Goal: Communication & Community: Answer question/provide support

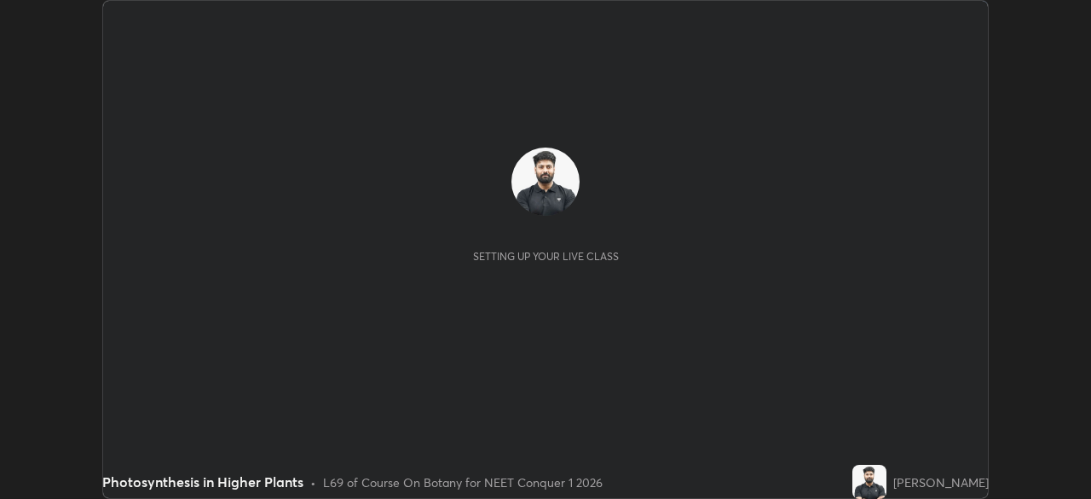
scroll to position [499, 1091]
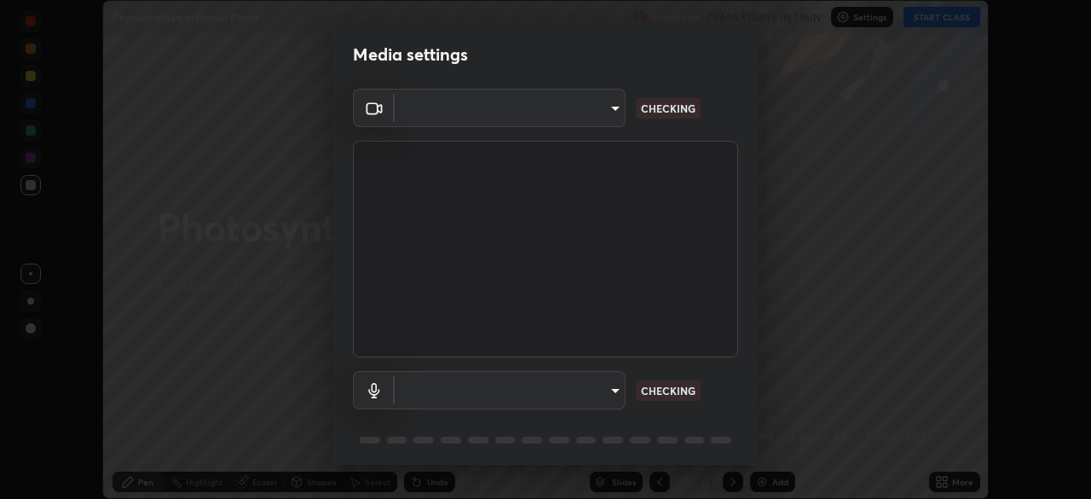
type input "bbfd6cf7026d504dd468edf870e60777175f15071da0e6f82e0d5b970fd68df4"
click at [475, 387] on body "Erase all Photosynthesis in Higher Plants Recording CLASS STARTS IN 1 MIN Setti…" at bounding box center [545, 249] width 1091 height 499
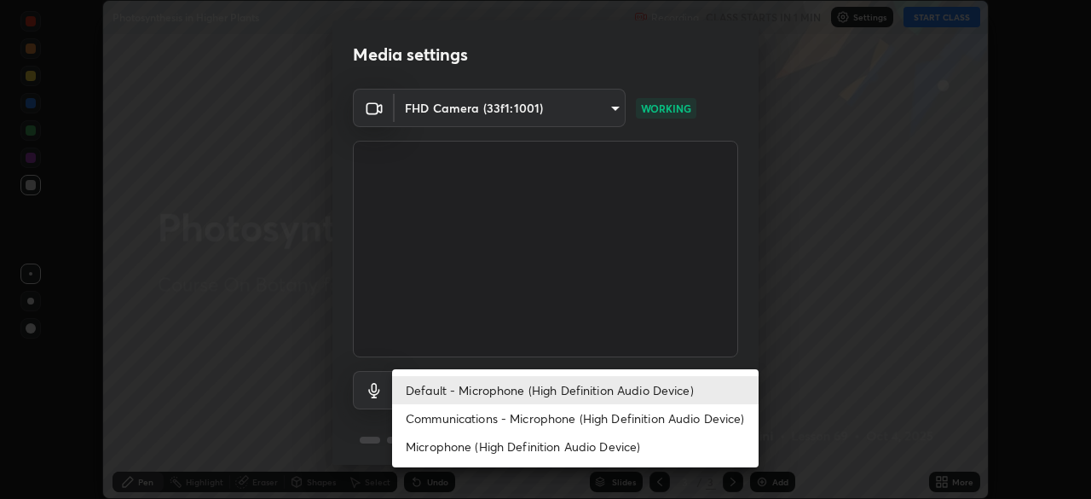
click at [489, 440] on li "Microphone (High Definition Audio Device)" at bounding box center [575, 446] width 367 height 28
type input "b1bab7d63859cab71b7881bf805662d78c3c5fc770a40798e2f916984892b12a"
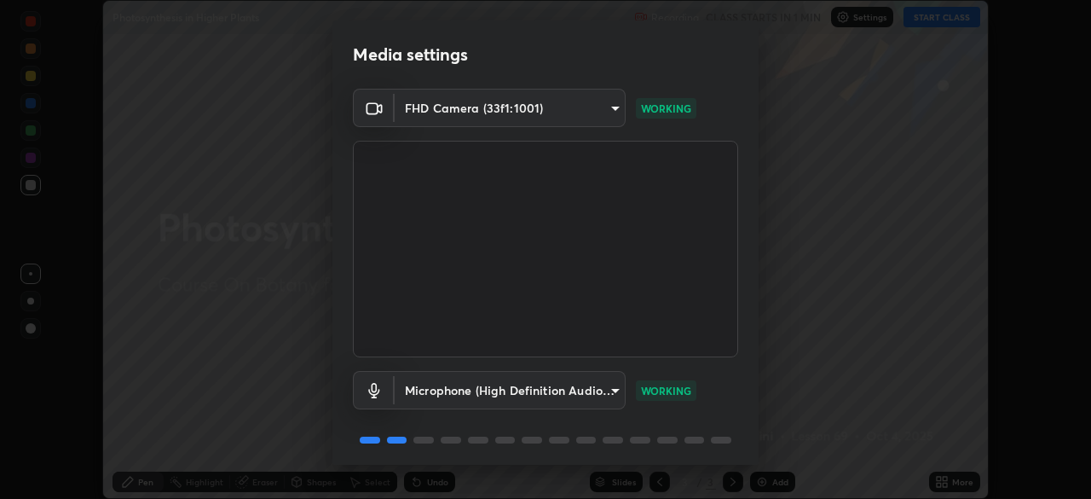
scroll to position [61, 0]
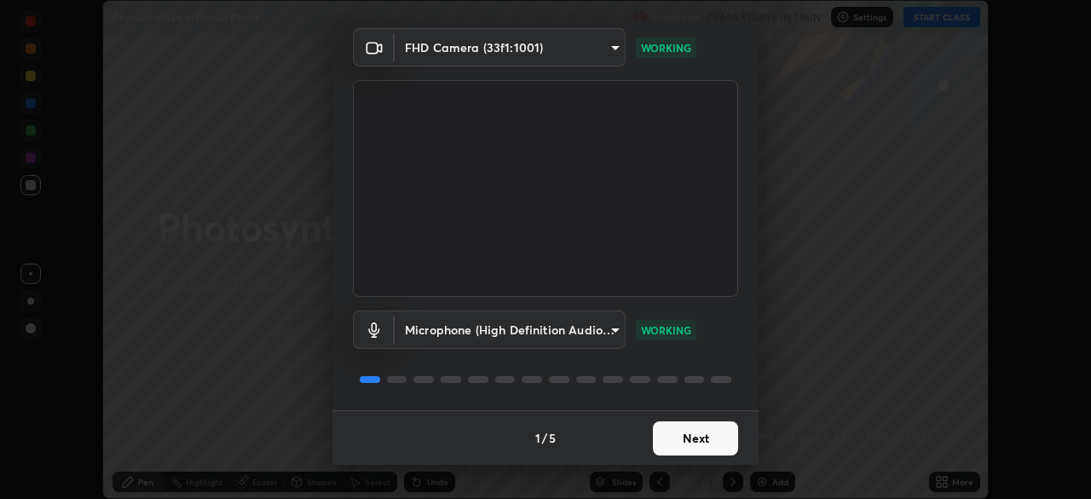
click at [667, 436] on button "Next" at bounding box center [695, 438] width 85 height 34
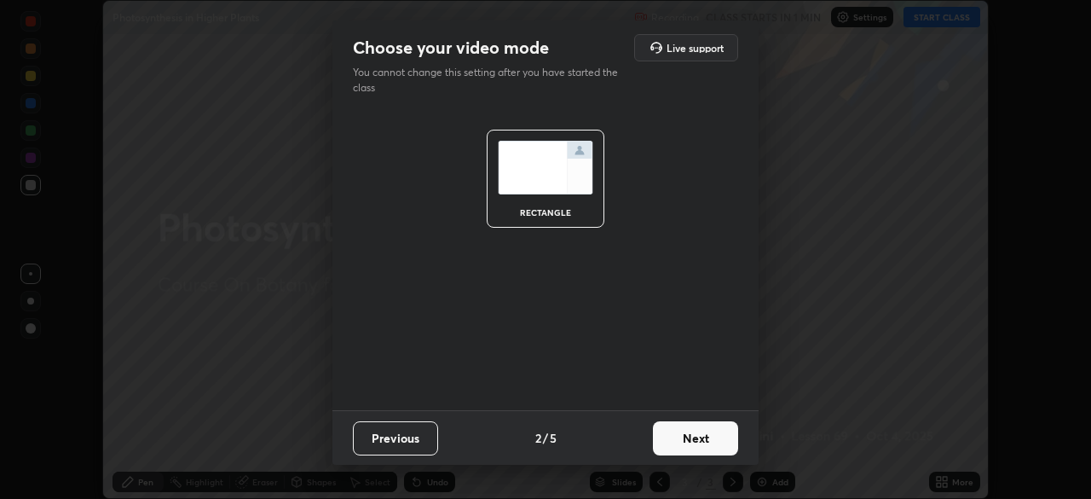
scroll to position [0, 0]
click at [686, 439] on button "Next" at bounding box center [695, 438] width 85 height 34
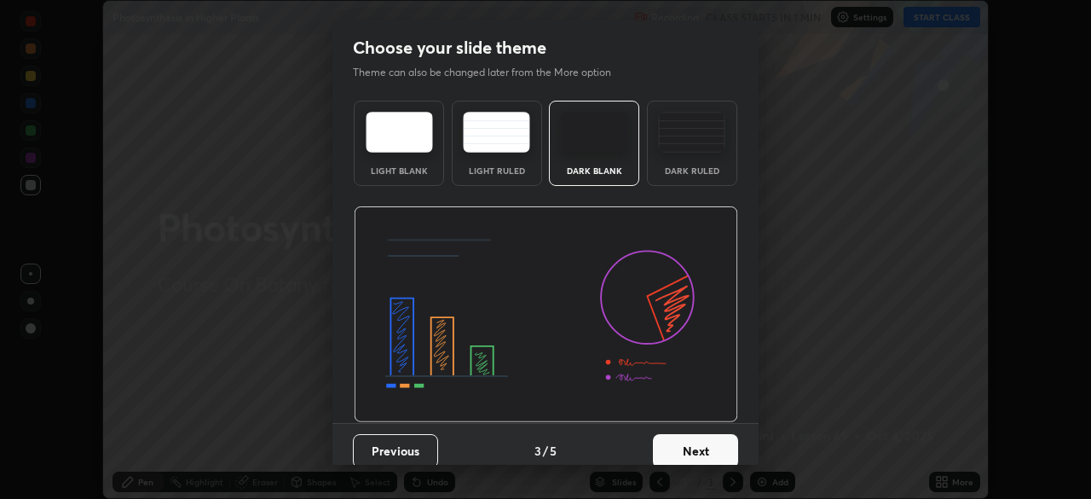
click at [691, 444] on button "Next" at bounding box center [695, 451] width 85 height 34
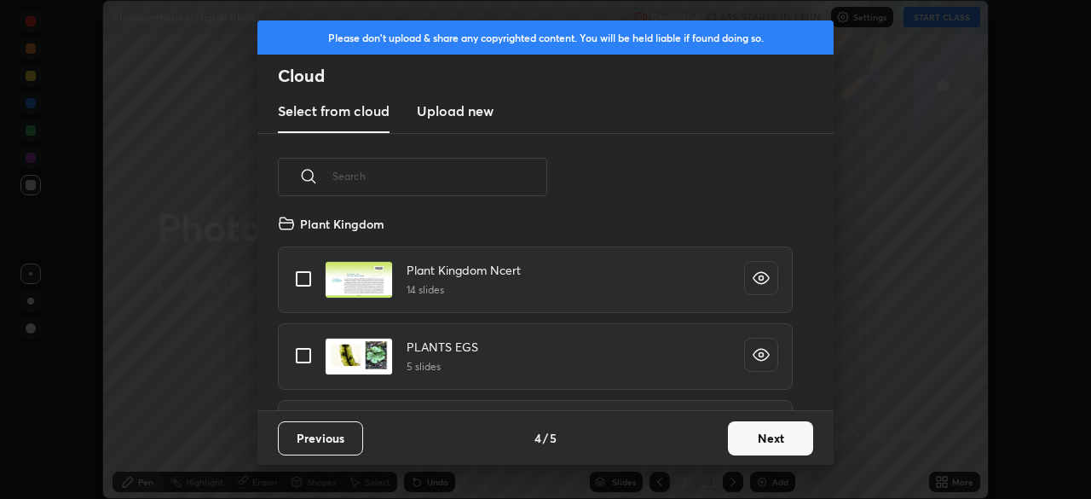
scroll to position [555, 0]
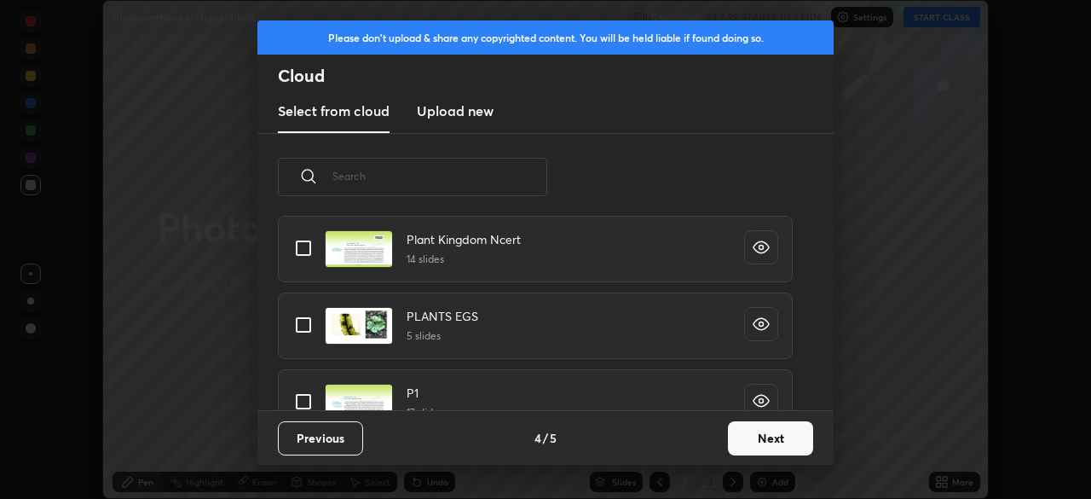
click at [744, 442] on button "Next" at bounding box center [770, 438] width 85 height 34
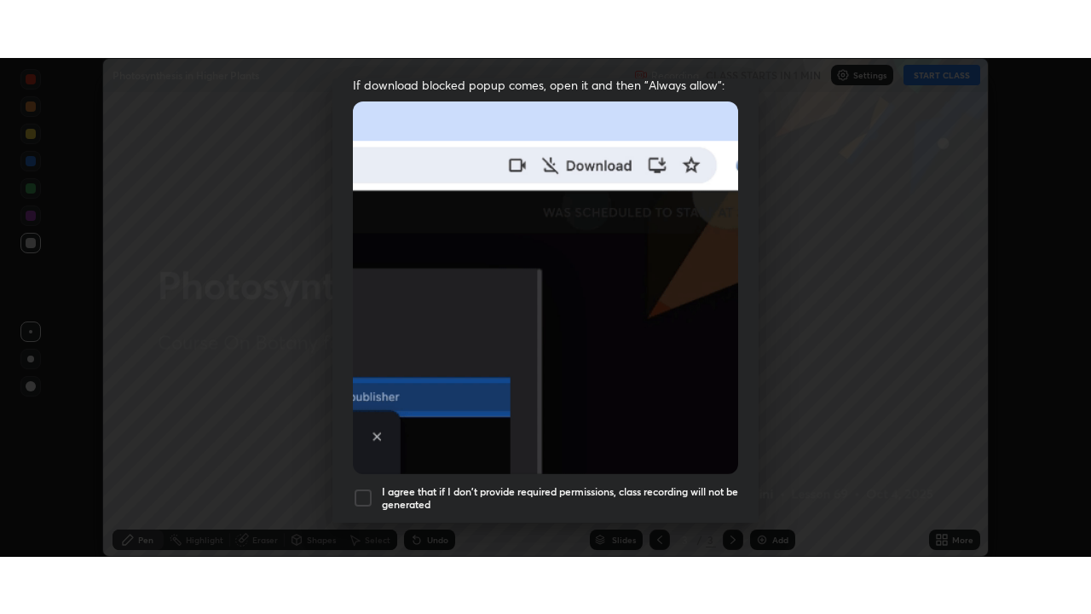
scroll to position [408, 0]
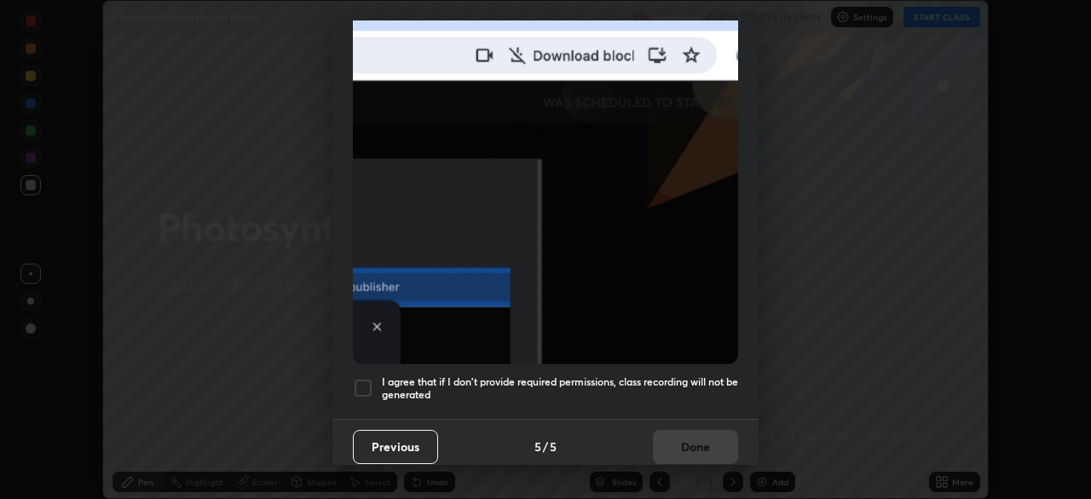
click at [648, 375] on h5 "I agree that if I don't provide required permissions, class recording will not …" at bounding box center [560, 388] width 356 height 26
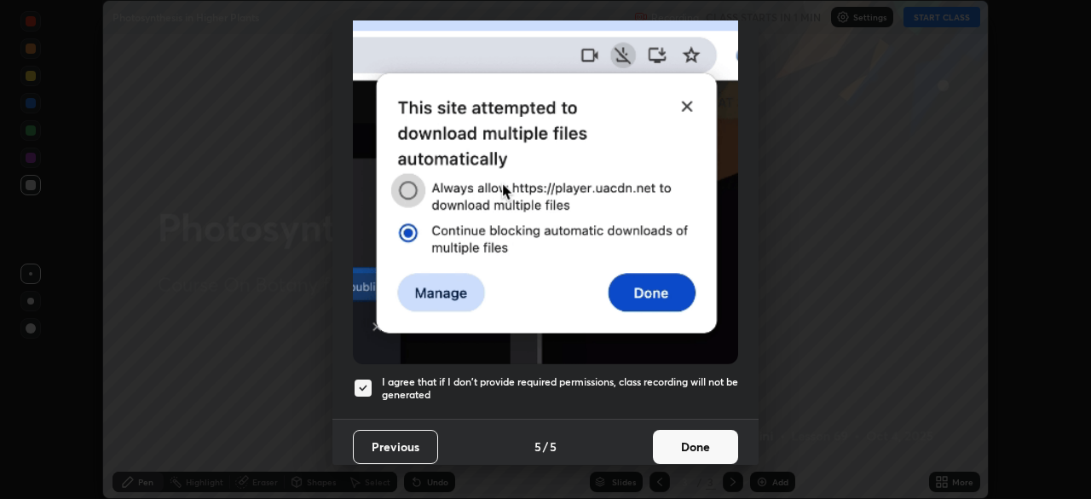
click at [674, 435] on button "Done" at bounding box center [695, 447] width 85 height 34
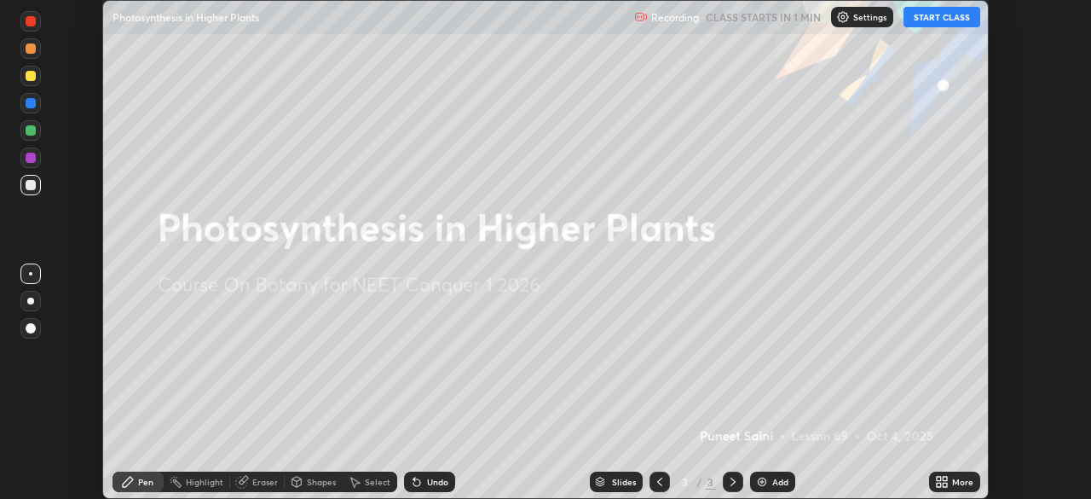
click at [927, 21] on button "START CLASS" at bounding box center [942, 17] width 77 height 20
click at [938, 482] on icon at bounding box center [942, 482] width 14 height 14
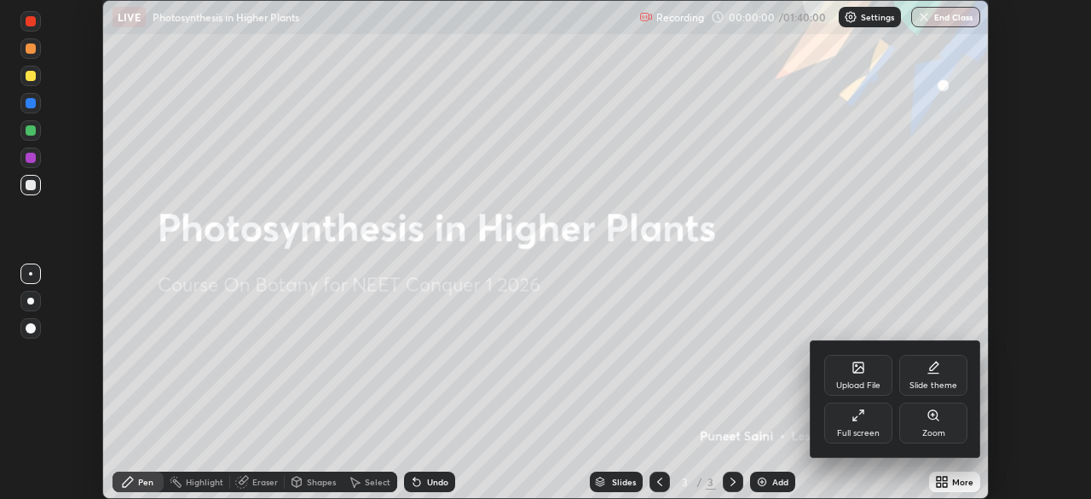
click at [849, 424] on div "Full screen" at bounding box center [858, 422] width 68 height 41
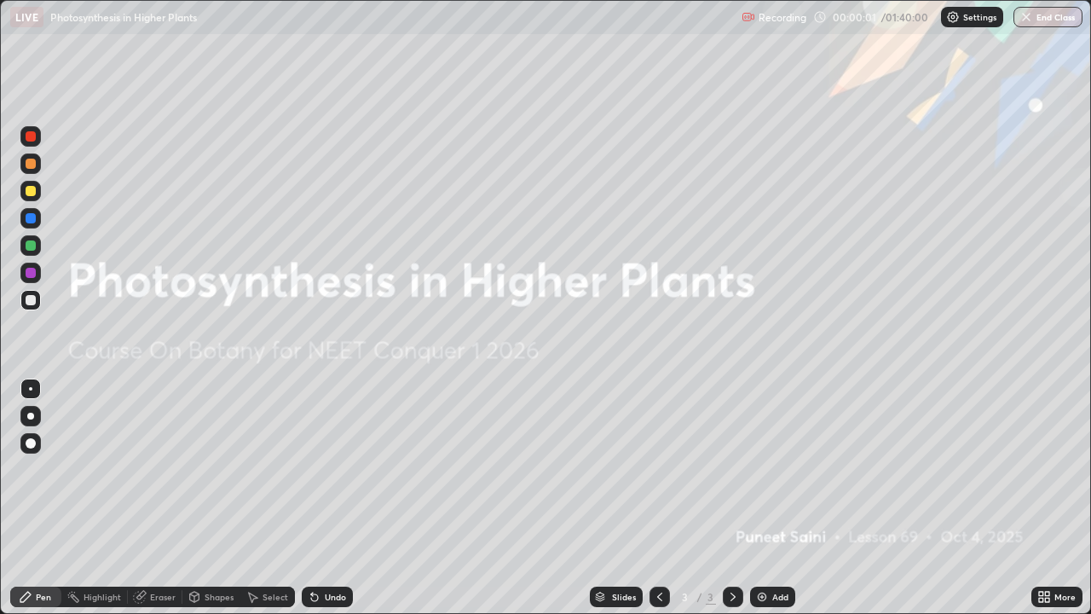
scroll to position [614, 1091]
click at [762, 498] on img at bounding box center [762, 597] width 14 height 14
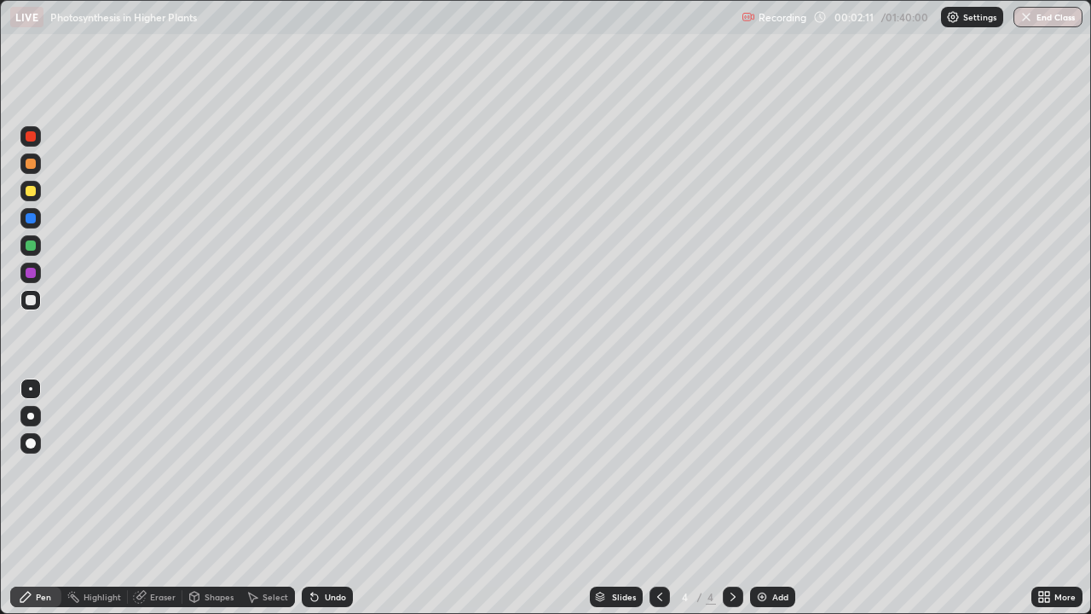
click at [32, 194] on div at bounding box center [31, 191] width 10 height 10
click at [31, 416] on div at bounding box center [30, 416] width 7 height 7
click at [30, 298] on div at bounding box center [31, 300] width 10 height 10
click at [33, 300] on div at bounding box center [31, 300] width 10 height 10
click at [317, 498] on icon at bounding box center [315, 597] width 14 height 14
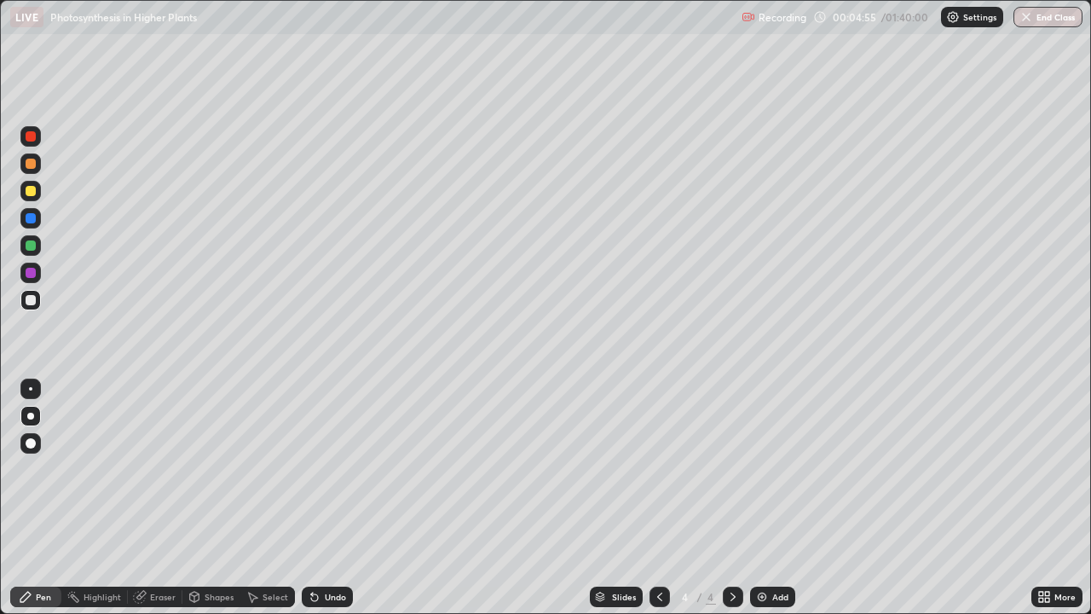
click at [319, 498] on div "Undo" at bounding box center [327, 596] width 51 height 20
click at [320, 498] on div "Undo" at bounding box center [327, 596] width 51 height 20
click at [323, 498] on div "Undo" at bounding box center [327, 596] width 51 height 20
click at [325, 498] on div "Undo" at bounding box center [335, 596] width 21 height 9
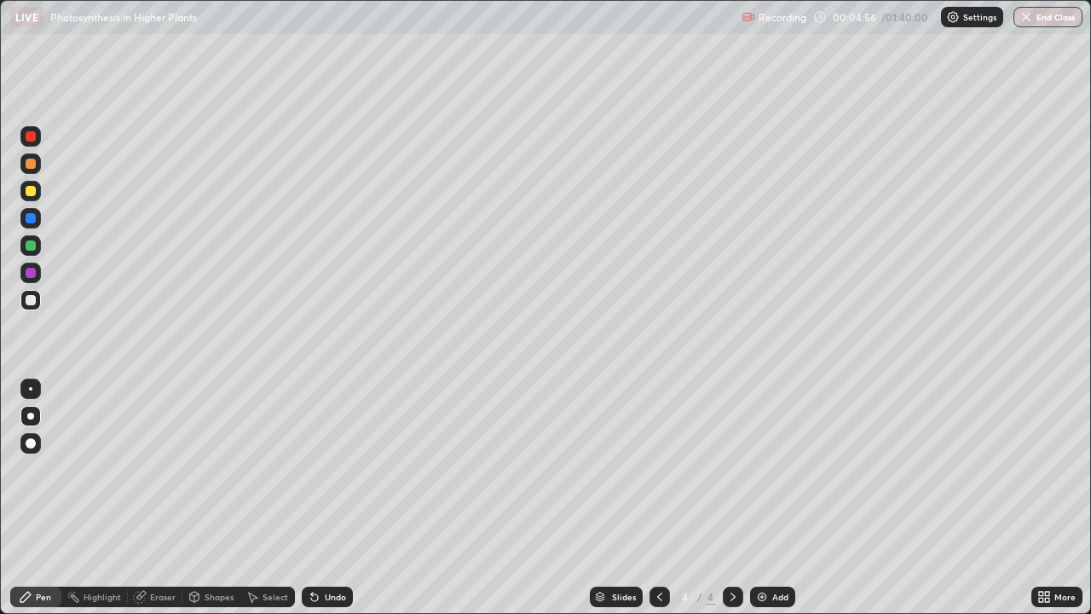
click at [321, 498] on div "Undo" at bounding box center [327, 596] width 51 height 20
click at [320, 498] on div "Undo" at bounding box center [327, 596] width 51 height 20
click at [325, 498] on div "Undo" at bounding box center [327, 596] width 51 height 20
click at [311, 498] on icon at bounding box center [312, 593] width 2 height 2
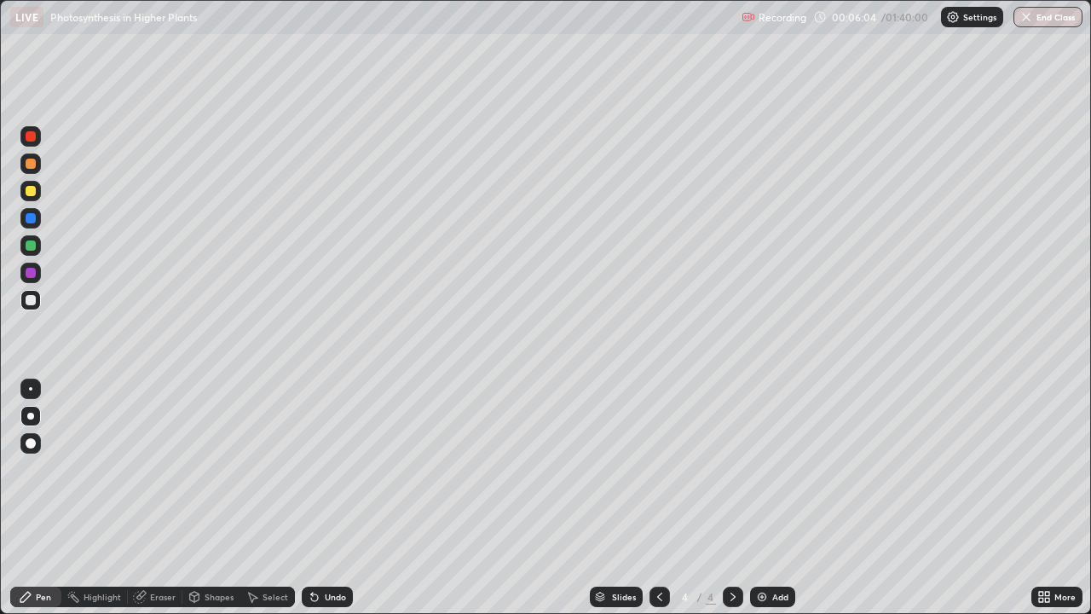
click at [307, 498] on div "Undo" at bounding box center [327, 596] width 51 height 20
click at [29, 193] on div at bounding box center [31, 191] width 10 height 10
click at [32, 298] on div at bounding box center [31, 300] width 10 height 10
click at [30, 191] on div at bounding box center [31, 191] width 10 height 10
click at [773, 498] on div "Add" at bounding box center [780, 596] width 16 height 9
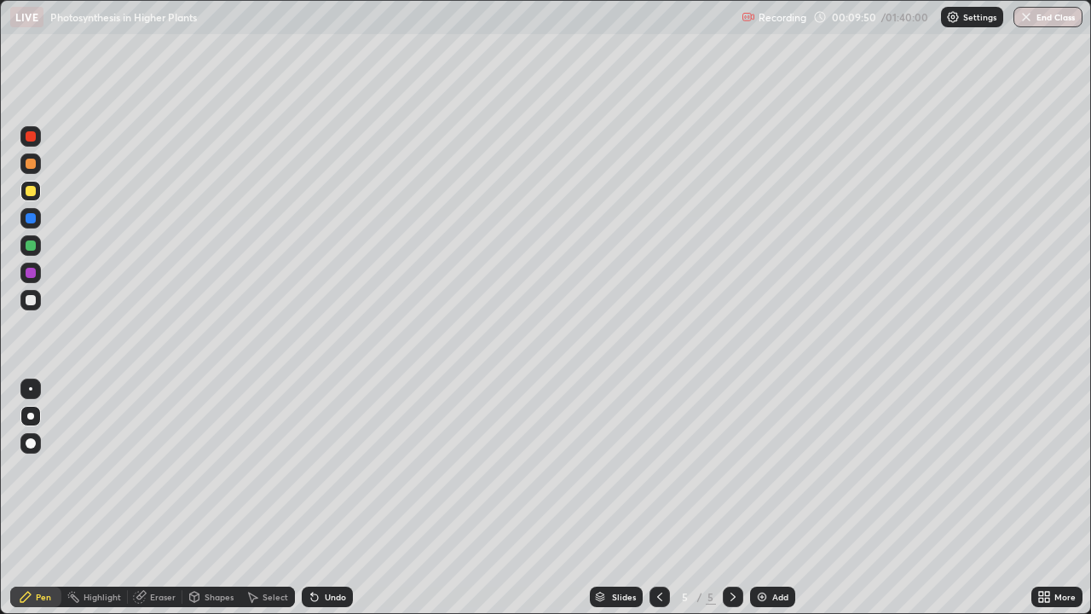
click at [33, 199] on div at bounding box center [30, 191] width 20 height 20
click at [31, 301] on div at bounding box center [31, 300] width 10 height 10
click at [32, 300] on div at bounding box center [31, 300] width 10 height 10
click at [320, 498] on div "Undo" at bounding box center [327, 596] width 51 height 20
click at [32, 165] on div at bounding box center [31, 164] width 10 height 10
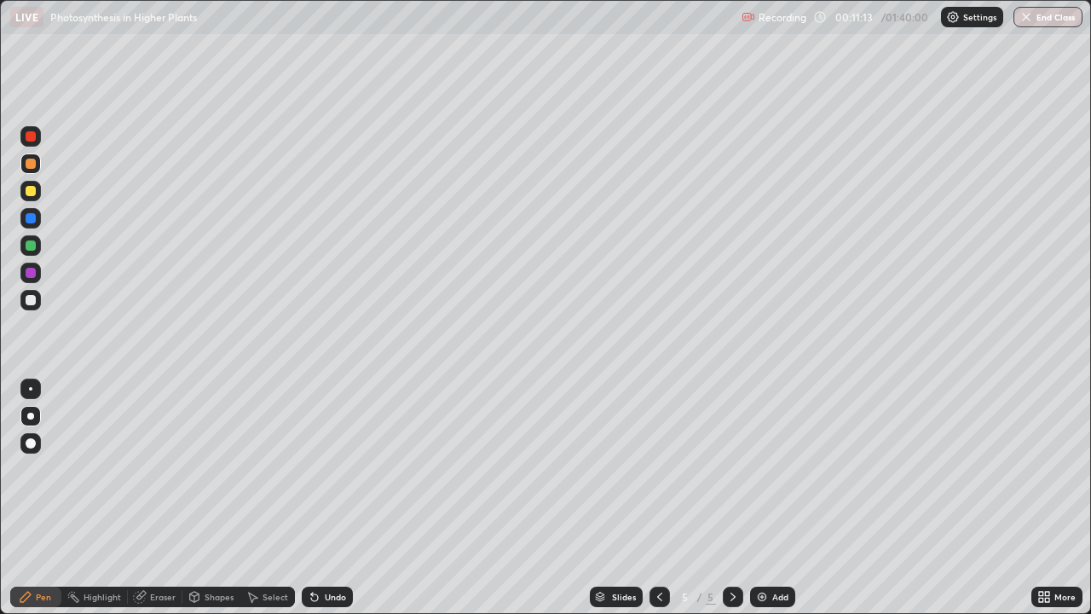
click at [31, 243] on div at bounding box center [31, 245] width 10 height 10
click at [32, 297] on div at bounding box center [31, 300] width 10 height 10
click at [26, 218] on div at bounding box center [31, 218] width 10 height 10
click at [28, 297] on div at bounding box center [31, 300] width 10 height 10
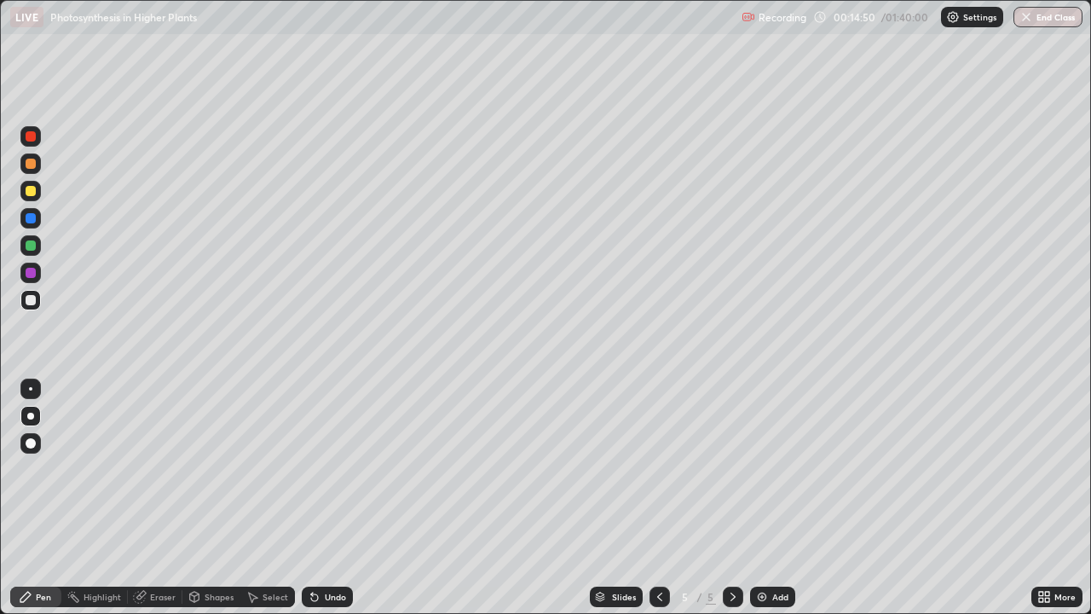
click at [32, 300] on div at bounding box center [31, 300] width 10 height 10
click at [158, 498] on div "Eraser" at bounding box center [163, 596] width 26 height 9
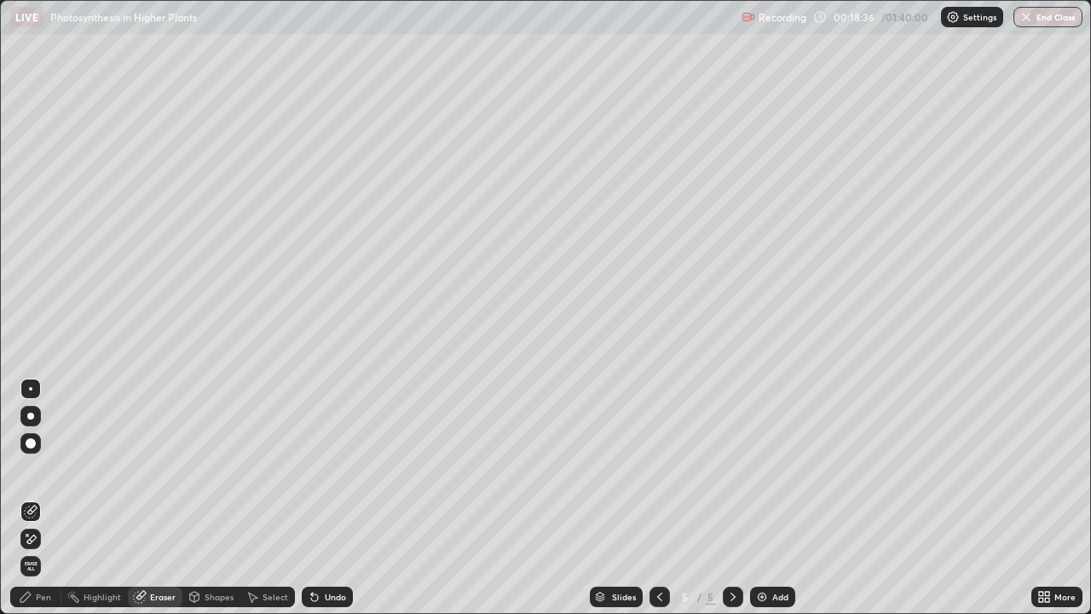
click at [31, 409] on div at bounding box center [30, 416] width 20 height 20
click at [40, 498] on div "Pen" at bounding box center [43, 596] width 15 height 9
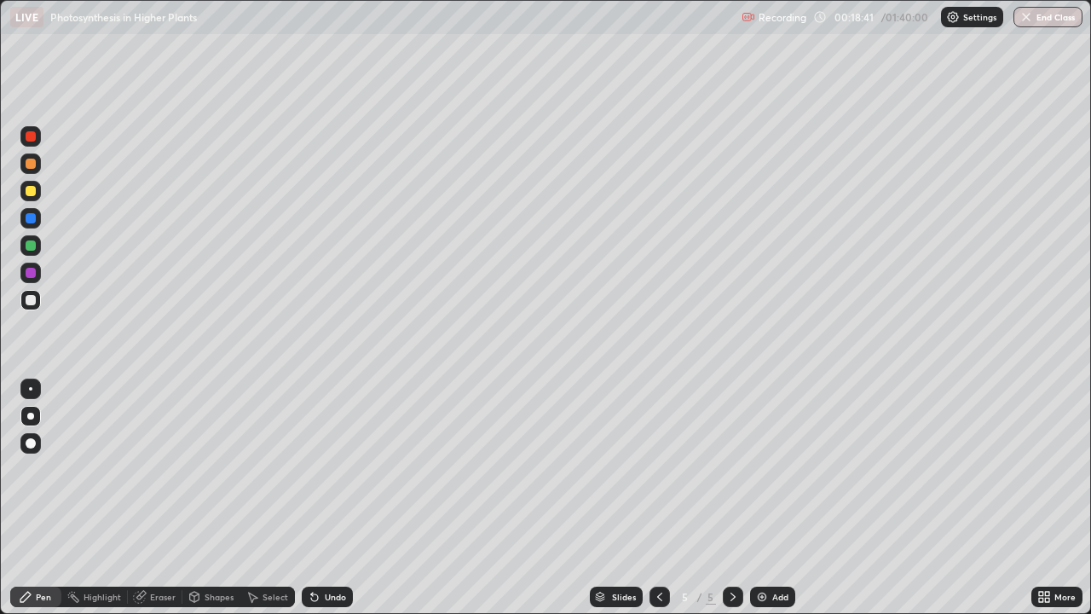
click at [149, 498] on div "Eraser" at bounding box center [155, 596] width 55 height 20
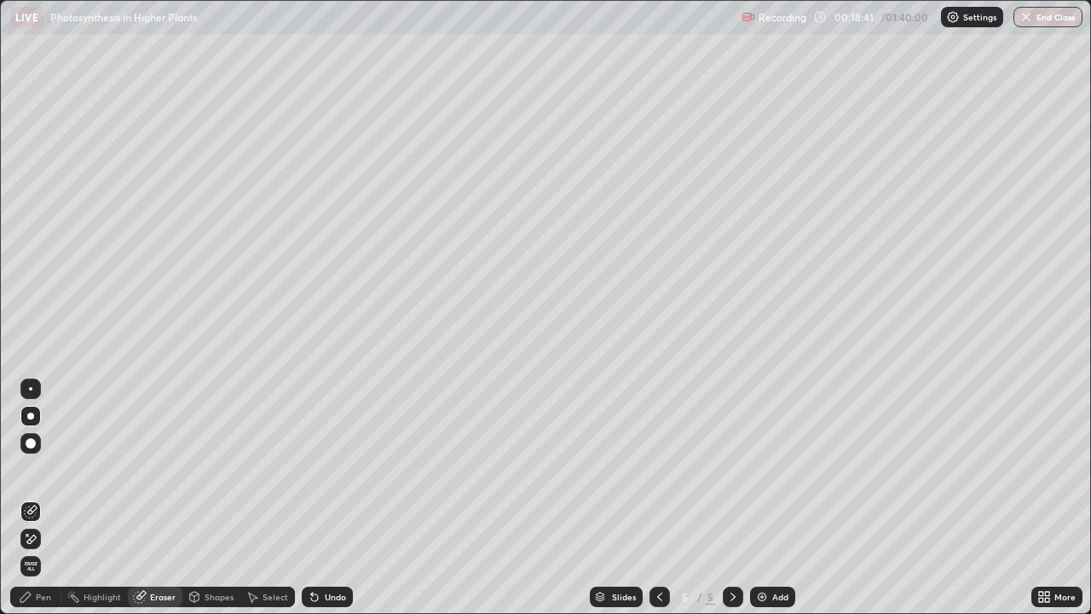
click at [33, 498] on icon at bounding box center [31, 539] width 14 height 14
click at [42, 498] on div "Pen" at bounding box center [43, 596] width 15 height 9
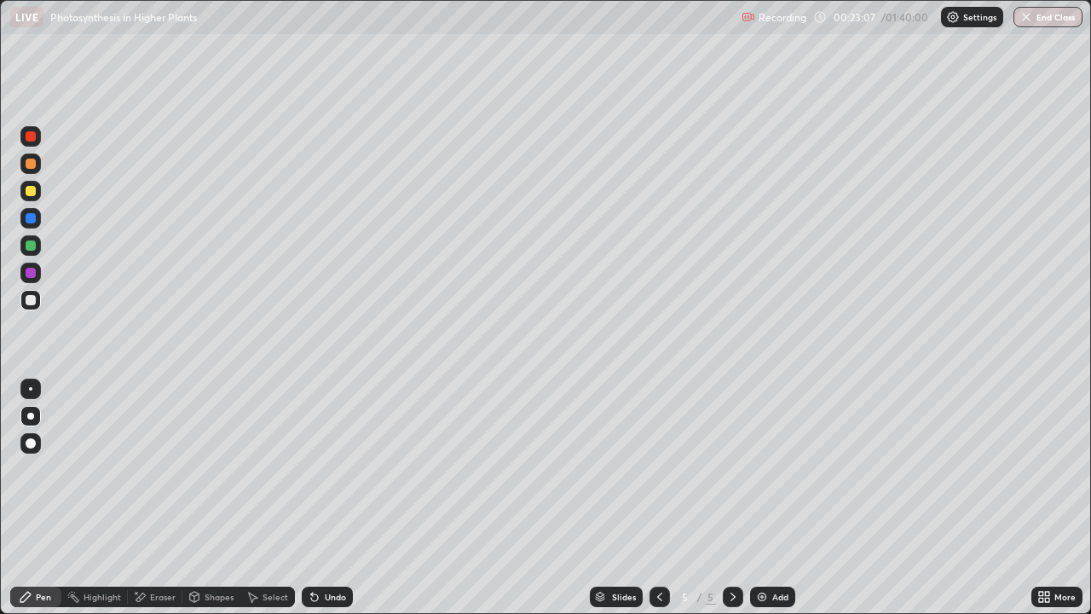
click at [763, 498] on img at bounding box center [762, 597] width 14 height 14
click at [27, 191] on div at bounding box center [31, 191] width 10 height 10
click at [32, 300] on div at bounding box center [31, 300] width 10 height 10
click at [33, 191] on div at bounding box center [31, 191] width 10 height 10
click at [33, 297] on div at bounding box center [31, 300] width 10 height 10
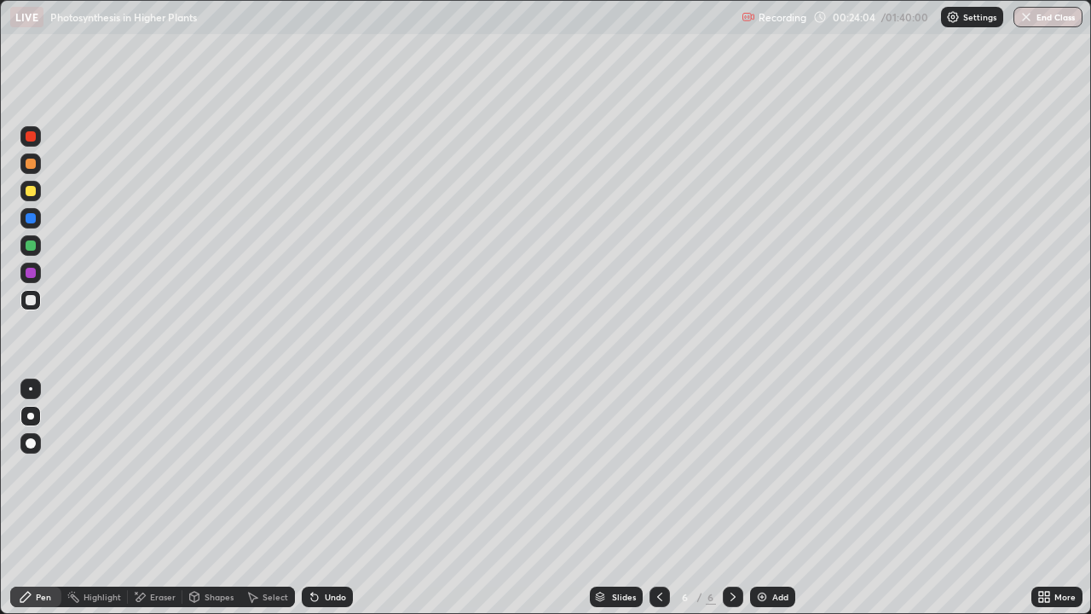
click at [317, 498] on div "Undo" at bounding box center [327, 596] width 51 height 20
click at [316, 498] on icon at bounding box center [315, 597] width 14 height 14
click at [31, 199] on div at bounding box center [30, 191] width 20 height 20
click at [32, 198] on div at bounding box center [30, 191] width 20 height 20
click at [31, 192] on div at bounding box center [31, 191] width 10 height 10
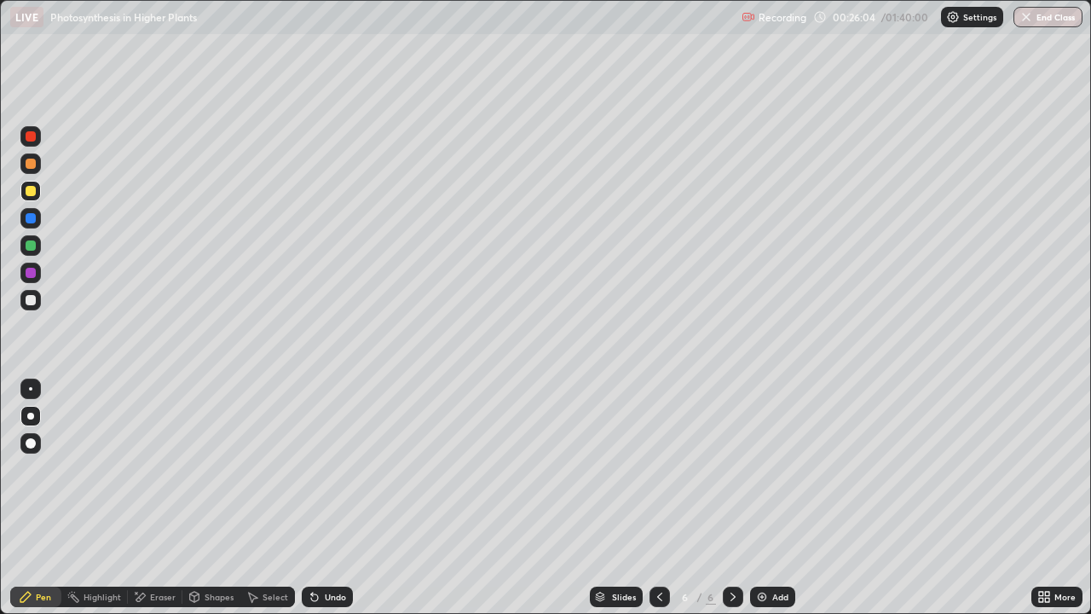
click at [335, 498] on div "Undo" at bounding box center [327, 596] width 51 height 20
click at [331, 498] on div "Undo" at bounding box center [335, 596] width 21 height 9
click at [334, 498] on div "Undo" at bounding box center [335, 596] width 21 height 9
click at [31, 302] on div at bounding box center [31, 300] width 10 height 10
click at [32, 195] on div at bounding box center [31, 191] width 10 height 10
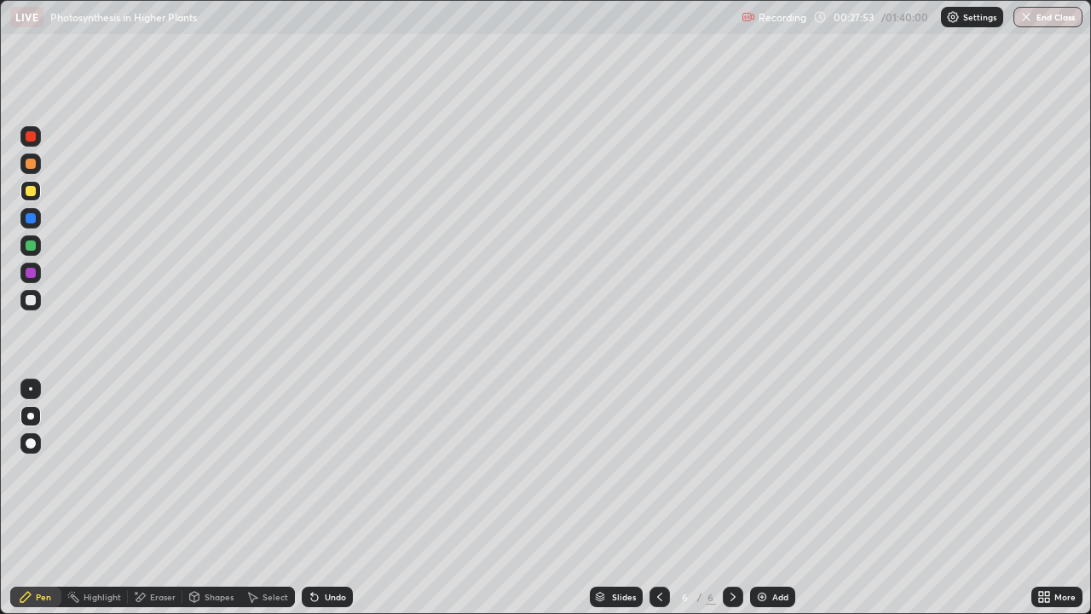
click at [325, 498] on div "Undo" at bounding box center [335, 596] width 21 height 9
click at [160, 498] on div "Eraser" at bounding box center [163, 596] width 26 height 9
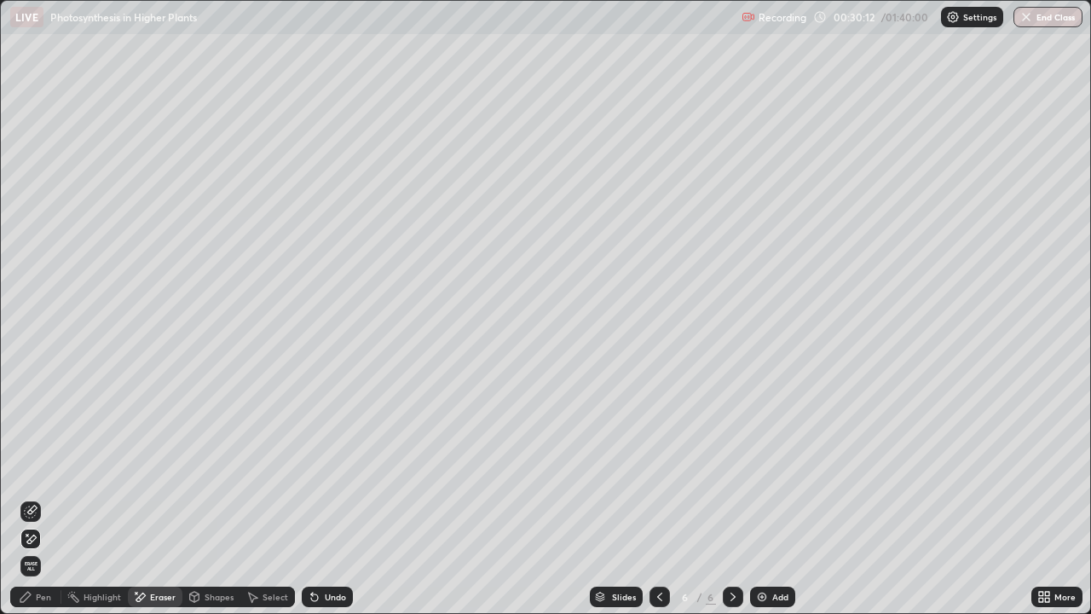
click at [32, 498] on icon at bounding box center [31, 538] width 9 height 9
click at [150, 498] on div "Eraser" at bounding box center [155, 596] width 55 height 20
click at [32, 498] on icon at bounding box center [31, 539] width 14 height 14
click at [32, 498] on icon at bounding box center [31, 509] width 9 height 9
click at [36, 498] on icon at bounding box center [31, 539] width 14 height 14
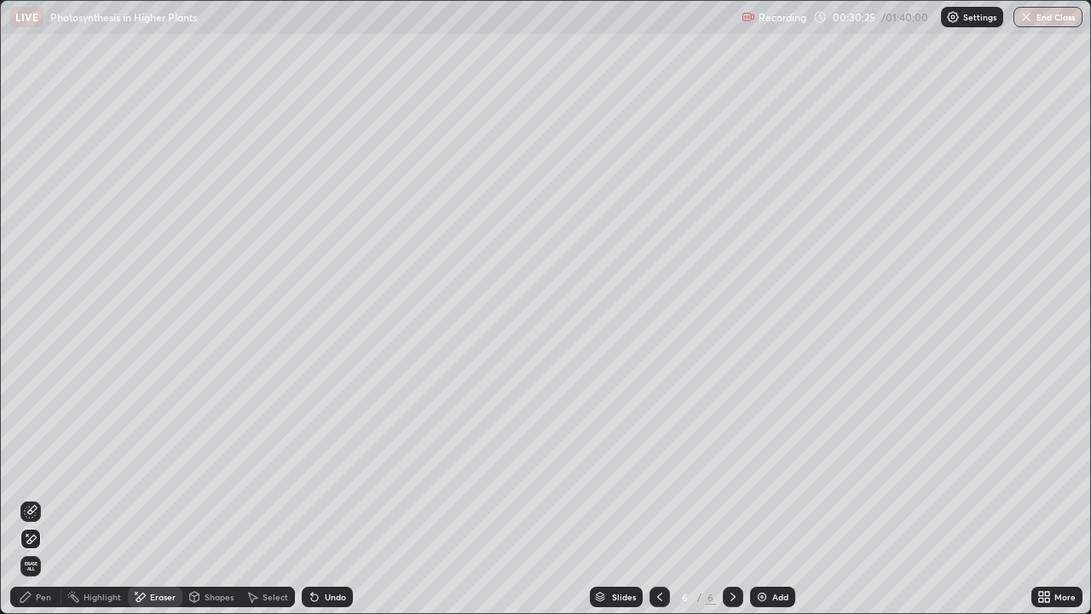
click at [39, 498] on div "Pen" at bounding box center [43, 596] width 15 height 9
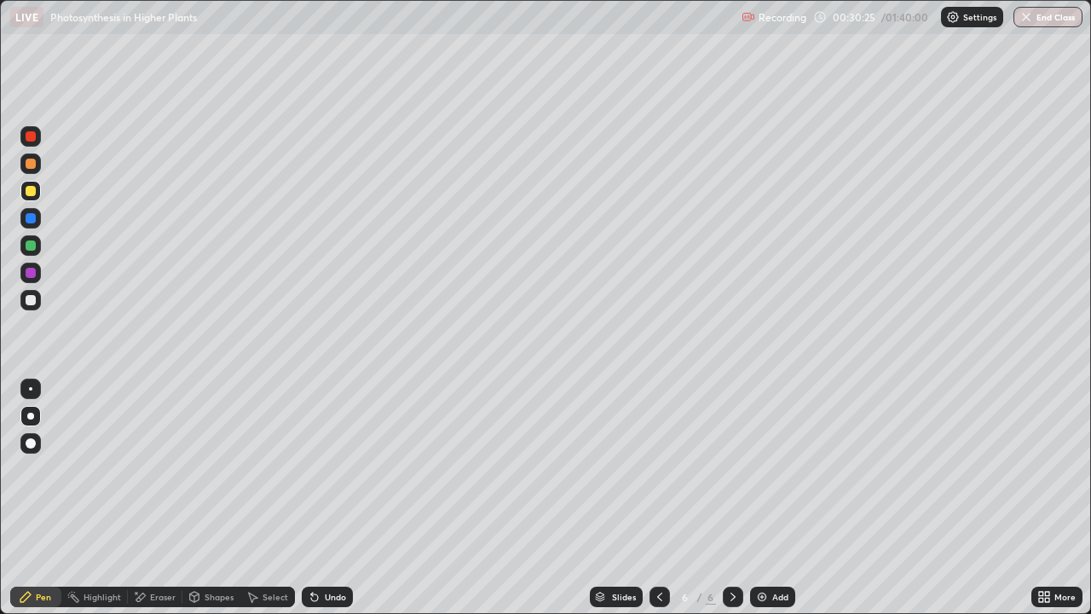
click at [35, 300] on div at bounding box center [31, 300] width 10 height 10
click at [763, 498] on img at bounding box center [762, 597] width 14 height 14
click at [32, 194] on div at bounding box center [31, 191] width 10 height 10
click at [32, 304] on div at bounding box center [31, 300] width 10 height 10
click at [761, 498] on img at bounding box center [762, 597] width 14 height 14
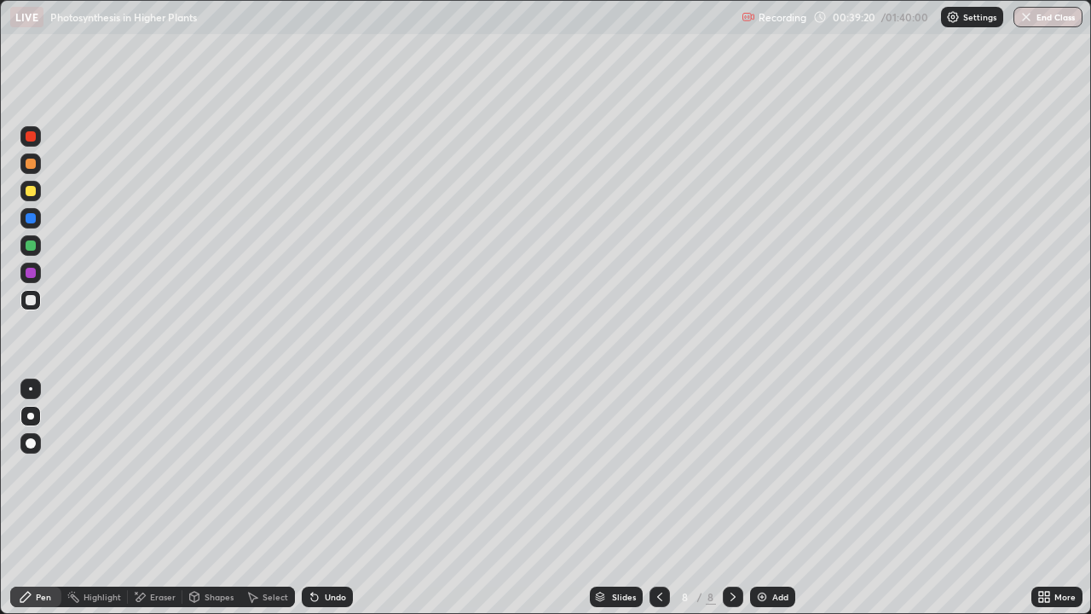
click at [31, 192] on div at bounding box center [31, 191] width 10 height 10
click at [31, 300] on div at bounding box center [31, 300] width 10 height 10
click at [760, 498] on img at bounding box center [762, 597] width 14 height 14
click at [33, 245] on div at bounding box center [31, 245] width 10 height 10
click at [159, 498] on div "Eraser" at bounding box center [163, 596] width 26 height 9
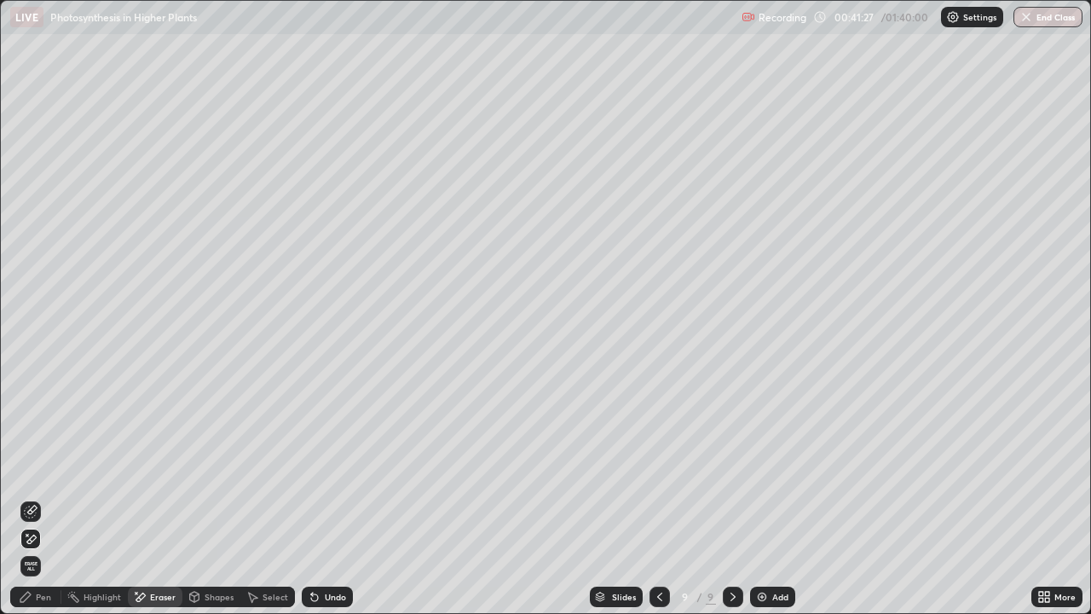
click at [201, 498] on div "Shapes" at bounding box center [211, 596] width 58 height 20
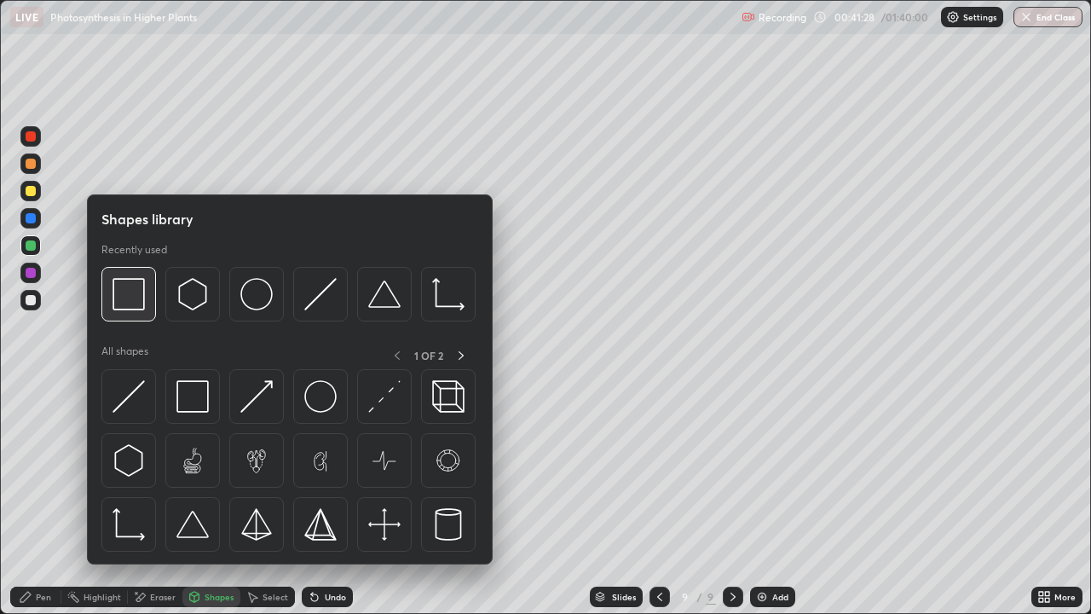
click at [132, 295] on img at bounding box center [129, 294] width 32 height 32
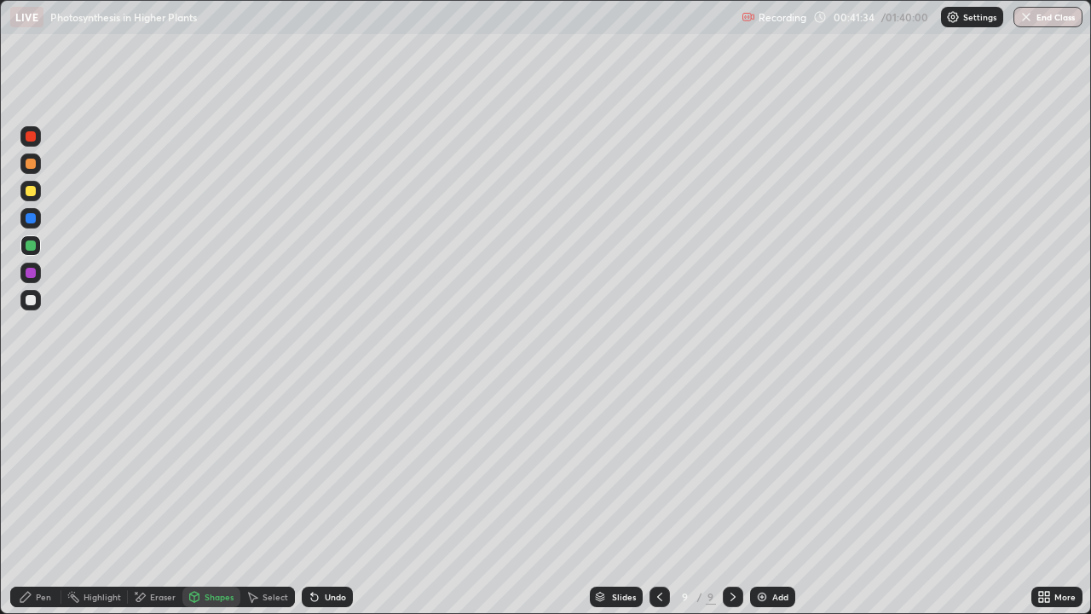
click at [41, 498] on div "Pen" at bounding box center [35, 596] width 51 height 20
click at [34, 300] on div at bounding box center [31, 300] width 10 height 10
click at [34, 299] on div at bounding box center [31, 300] width 10 height 10
click at [30, 195] on div at bounding box center [31, 191] width 10 height 10
click at [32, 222] on div at bounding box center [31, 218] width 10 height 10
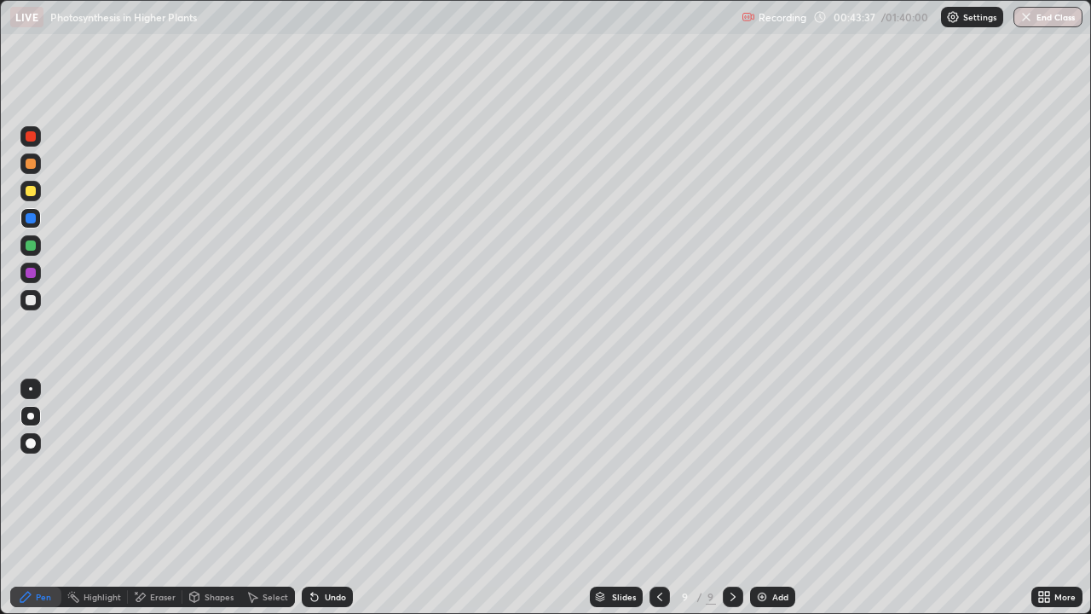
click at [30, 191] on div at bounding box center [31, 191] width 10 height 10
click at [32, 301] on div at bounding box center [31, 300] width 10 height 10
click at [30, 140] on div at bounding box center [31, 136] width 10 height 10
click at [28, 138] on div at bounding box center [31, 136] width 10 height 10
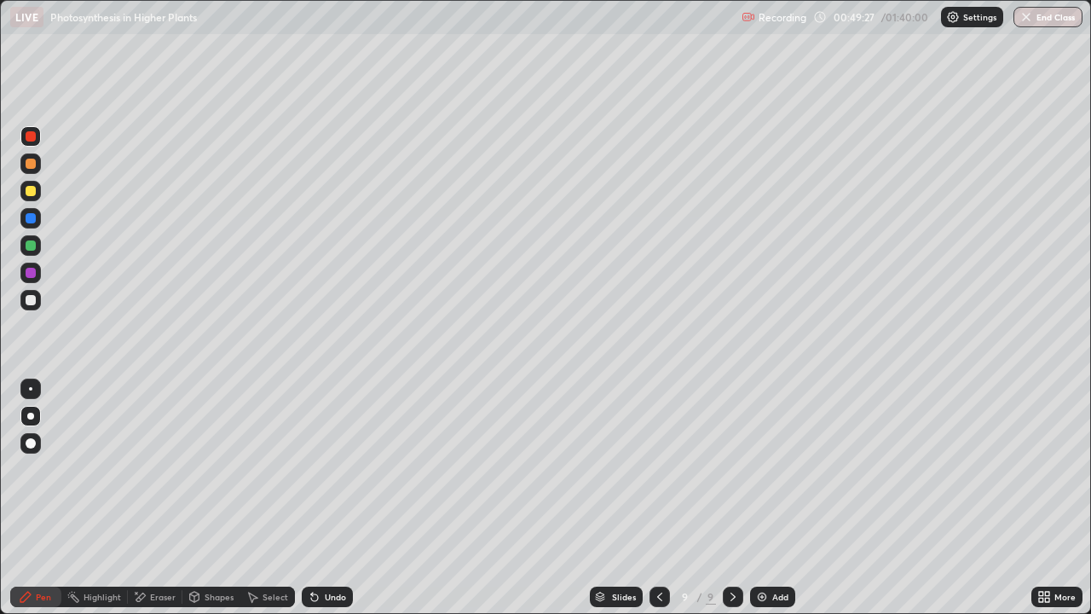
click at [764, 498] on img at bounding box center [762, 597] width 14 height 14
click at [35, 307] on div at bounding box center [30, 300] width 20 height 20
click at [659, 498] on icon at bounding box center [659, 597] width 14 height 14
click at [731, 498] on icon at bounding box center [733, 597] width 14 height 14
click at [657, 498] on icon at bounding box center [659, 597] width 14 height 14
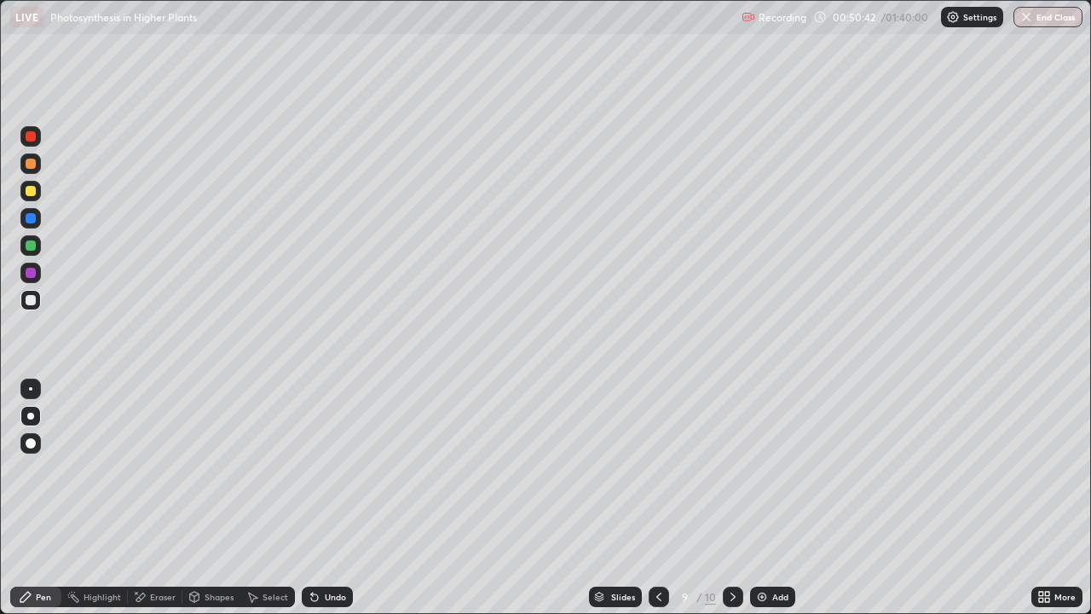
click at [154, 498] on div "Eraser" at bounding box center [155, 596] width 55 height 20
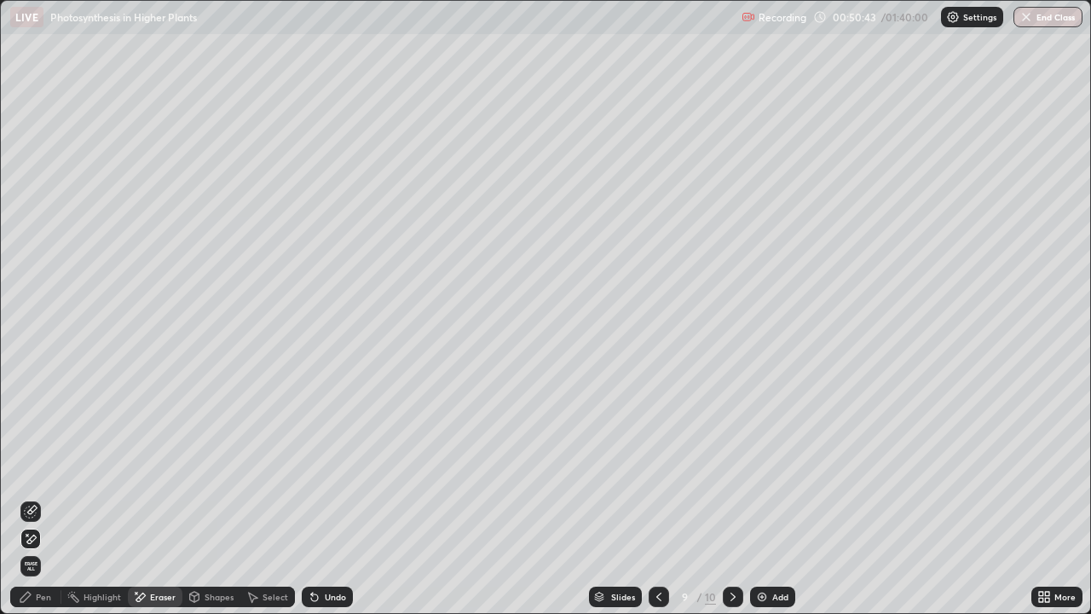
click at [27, 498] on icon at bounding box center [27, 535] width 2 height 2
click at [41, 498] on div "Pen" at bounding box center [43, 596] width 15 height 9
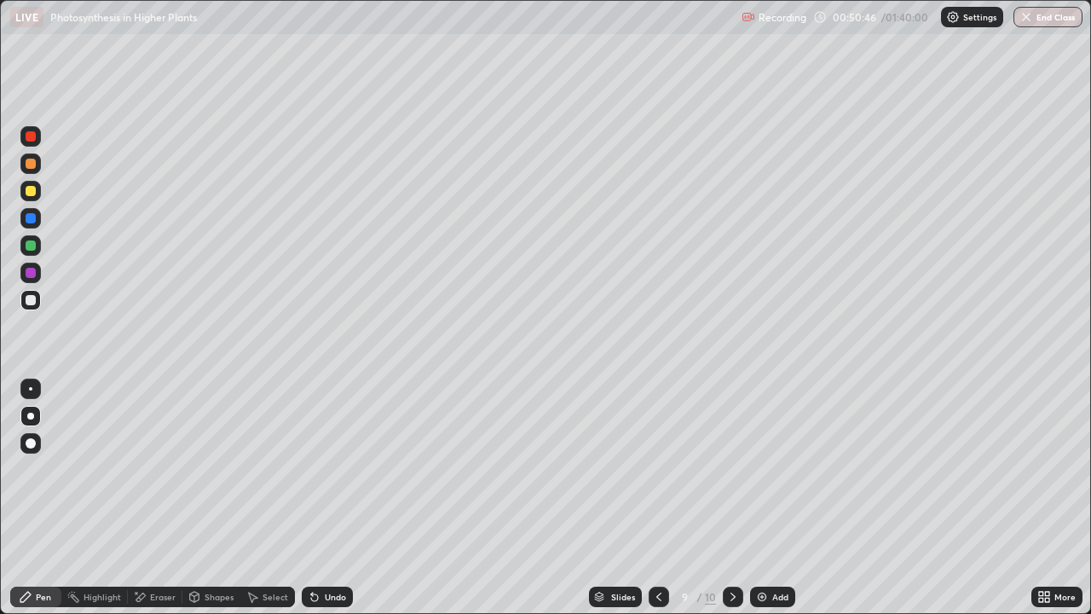
click at [29, 219] on div at bounding box center [31, 218] width 10 height 10
click at [34, 498] on div "Pen" at bounding box center [35, 596] width 51 height 20
click at [155, 498] on div "Eraser" at bounding box center [163, 596] width 26 height 9
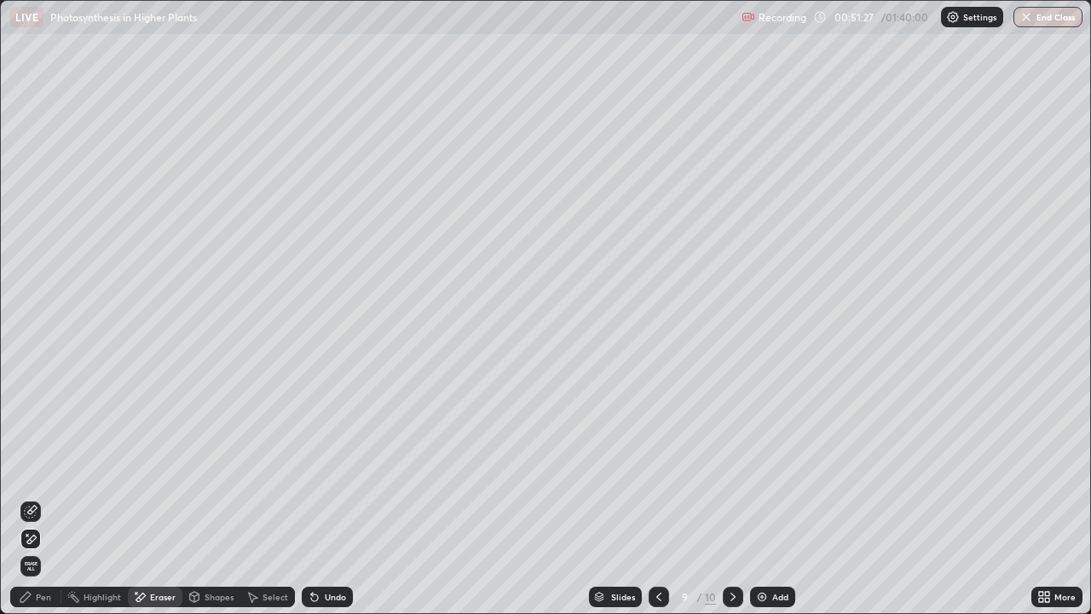
click at [41, 498] on div "Pen" at bounding box center [35, 596] width 51 height 20
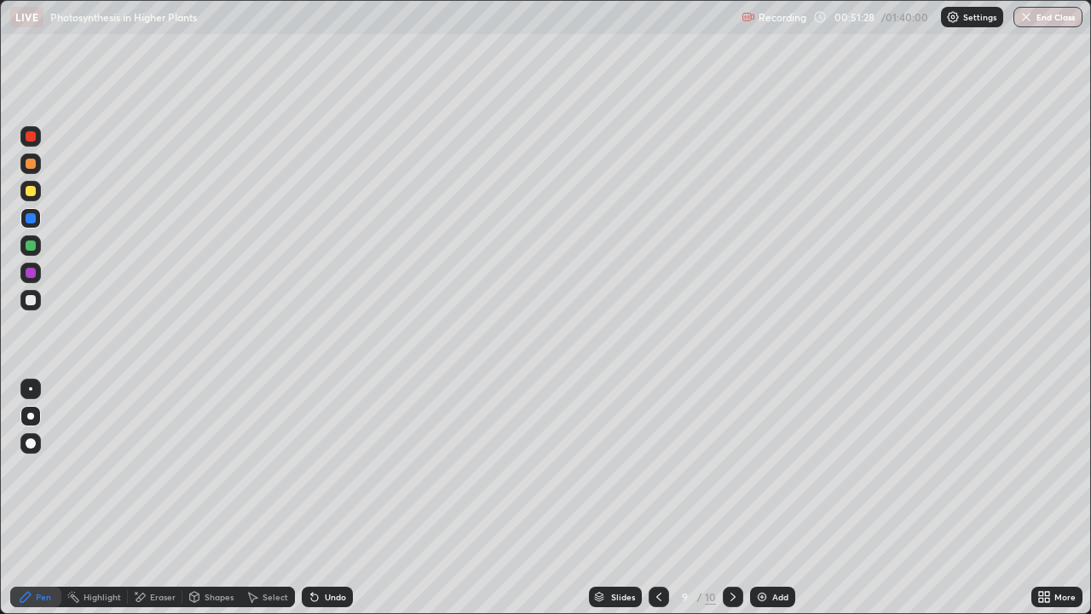
click at [33, 304] on div at bounding box center [31, 300] width 10 height 10
click at [762, 498] on img at bounding box center [762, 597] width 14 height 14
click at [32, 292] on div at bounding box center [30, 300] width 20 height 20
click at [205, 498] on div "Shapes" at bounding box center [219, 596] width 29 height 9
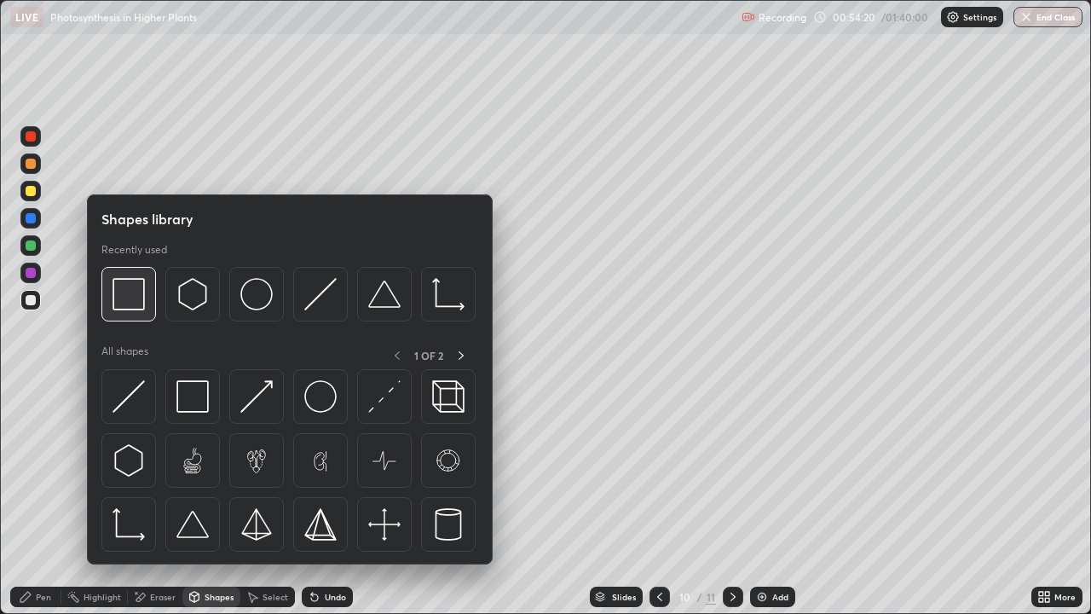
click at [136, 297] on img at bounding box center [129, 294] width 32 height 32
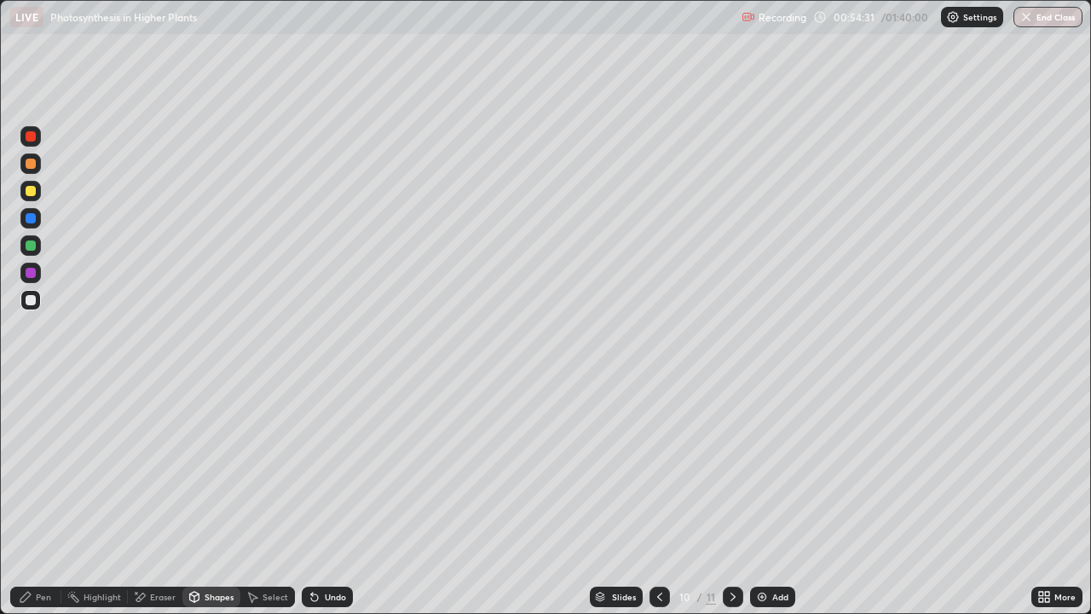
click at [49, 498] on div "Pen" at bounding box center [43, 596] width 15 height 9
click at [32, 303] on div at bounding box center [31, 300] width 10 height 10
click at [660, 498] on icon at bounding box center [660, 597] width 14 height 14
click at [724, 498] on div at bounding box center [733, 596] width 20 height 20
click at [658, 498] on icon at bounding box center [660, 597] width 14 height 14
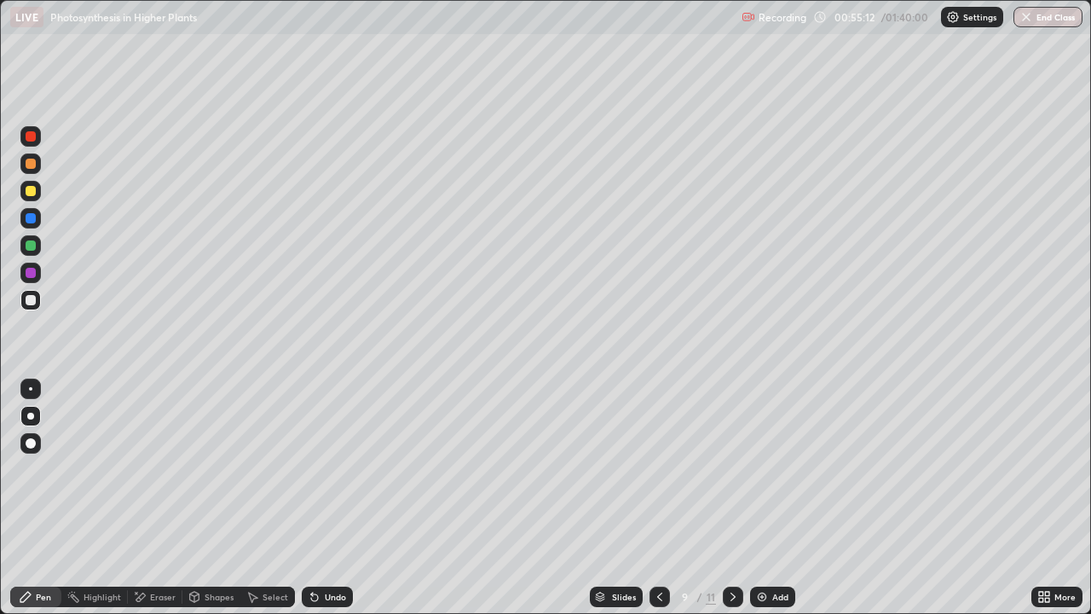
click at [731, 498] on icon at bounding box center [733, 597] width 14 height 14
click at [320, 498] on div "Undo" at bounding box center [327, 596] width 51 height 20
click at [27, 246] on div at bounding box center [31, 245] width 10 height 10
click at [30, 297] on div at bounding box center [31, 300] width 10 height 10
click at [35, 245] on div at bounding box center [31, 245] width 10 height 10
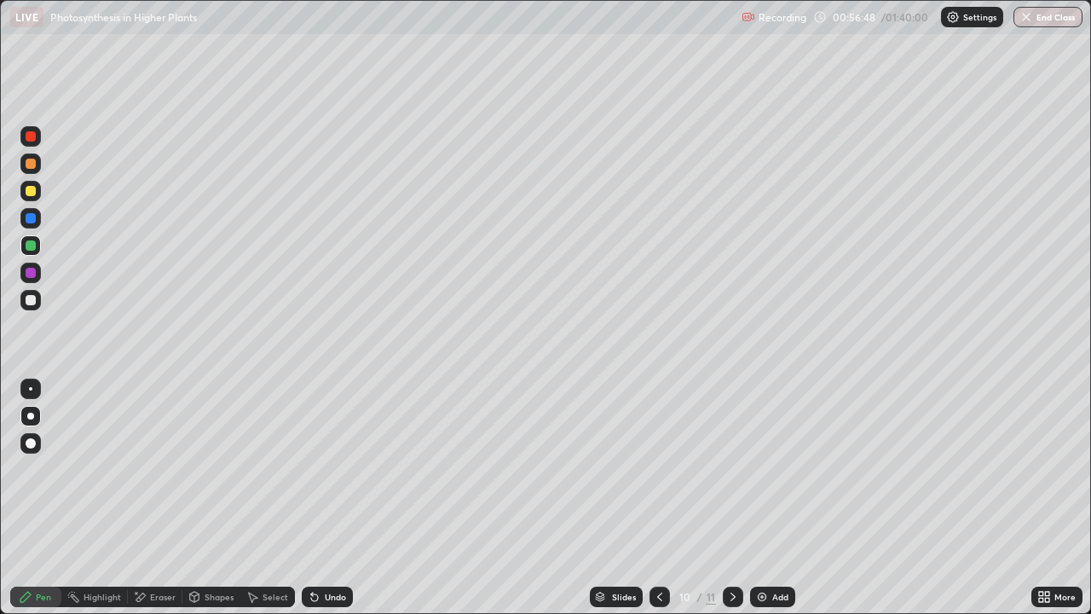
click at [31, 297] on div at bounding box center [31, 300] width 10 height 10
click at [35, 297] on div at bounding box center [31, 300] width 10 height 10
click at [37, 242] on div at bounding box center [30, 245] width 20 height 20
click at [325, 498] on div "Undo" at bounding box center [335, 596] width 21 height 9
click at [326, 498] on div "Undo" at bounding box center [335, 596] width 21 height 9
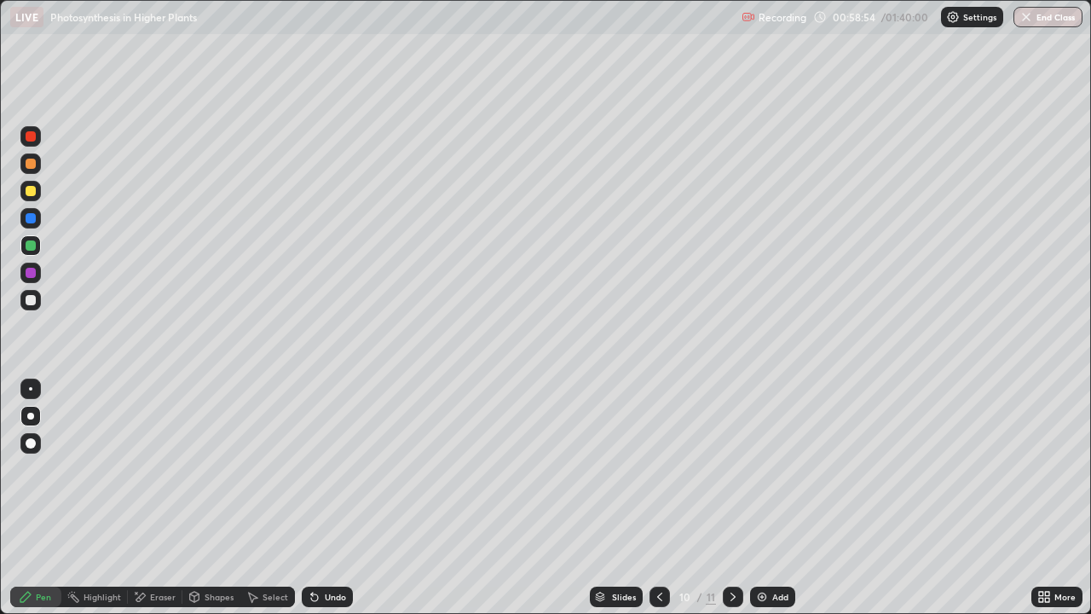
click at [319, 498] on div "Undo" at bounding box center [327, 596] width 51 height 20
click at [314, 498] on div "Undo" at bounding box center [327, 596] width 51 height 20
click at [317, 498] on icon at bounding box center [315, 597] width 14 height 14
click at [658, 498] on icon at bounding box center [660, 597] width 14 height 14
click at [28, 302] on div at bounding box center [31, 300] width 10 height 10
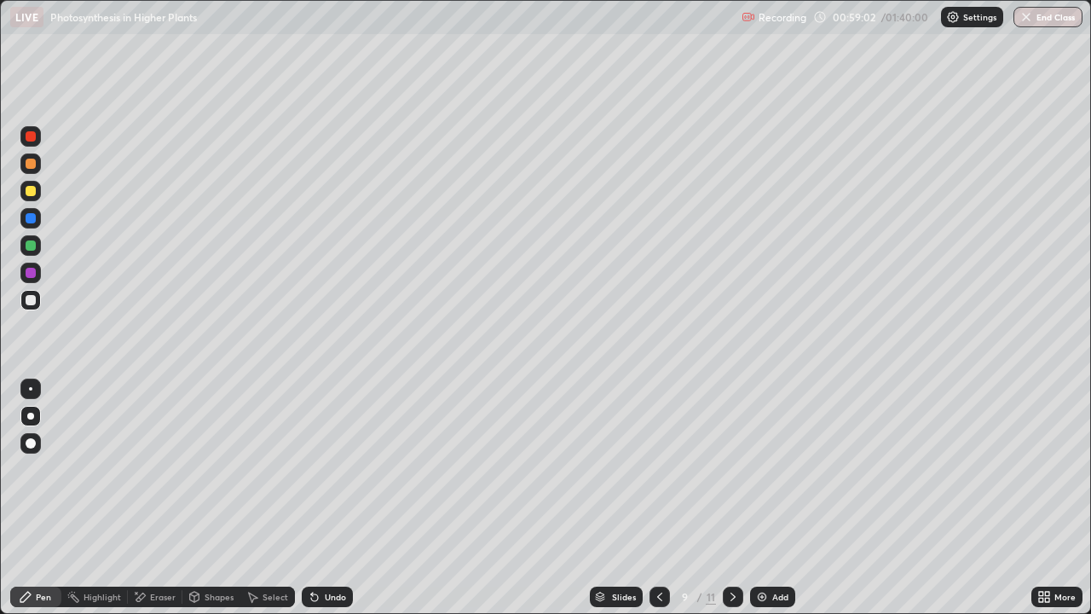
click at [29, 193] on div at bounding box center [31, 191] width 10 height 10
click at [28, 192] on div at bounding box center [31, 191] width 10 height 10
click at [332, 498] on div "Undo" at bounding box center [335, 596] width 21 height 9
click at [325, 498] on div "Undo" at bounding box center [335, 596] width 21 height 9
click at [328, 498] on div "Undo" at bounding box center [335, 596] width 21 height 9
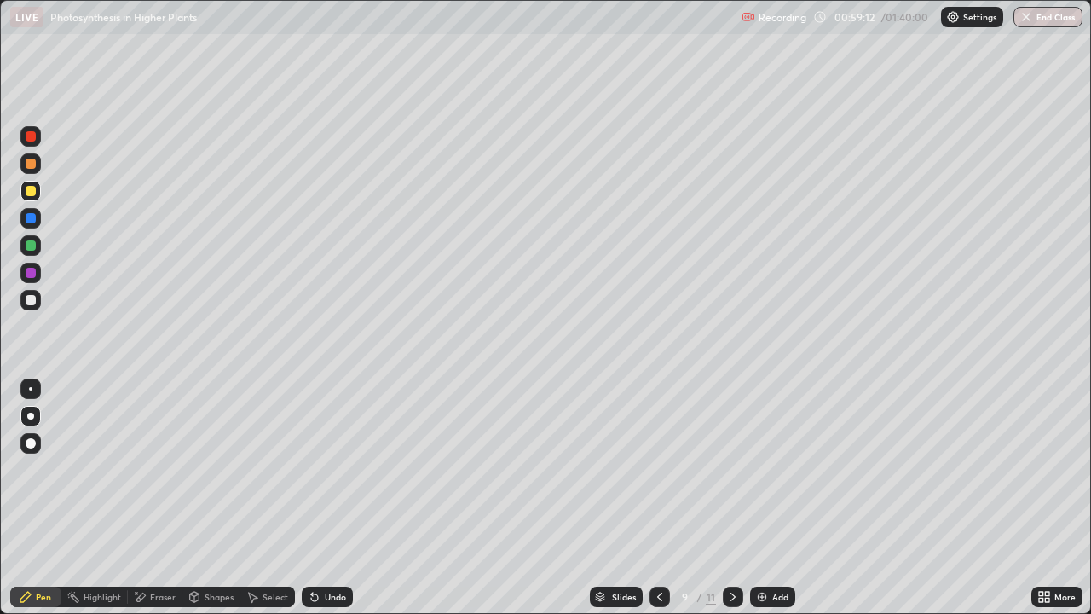
click at [329, 498] on div "Undo" at bounding box center [335, 596] width 21 height 9
click at [336, 498] on div "Undo" at bounding box center [335, 596] width 21 height 9
click at [29, 300] on div at bounding box center [31, 300] width 10 height 10
click at [313, 498] on icon at bounding box center [314, 597] width 7 height 7
click at [727, 498] on icon at bounding box center [733, 597] width 14 height 14
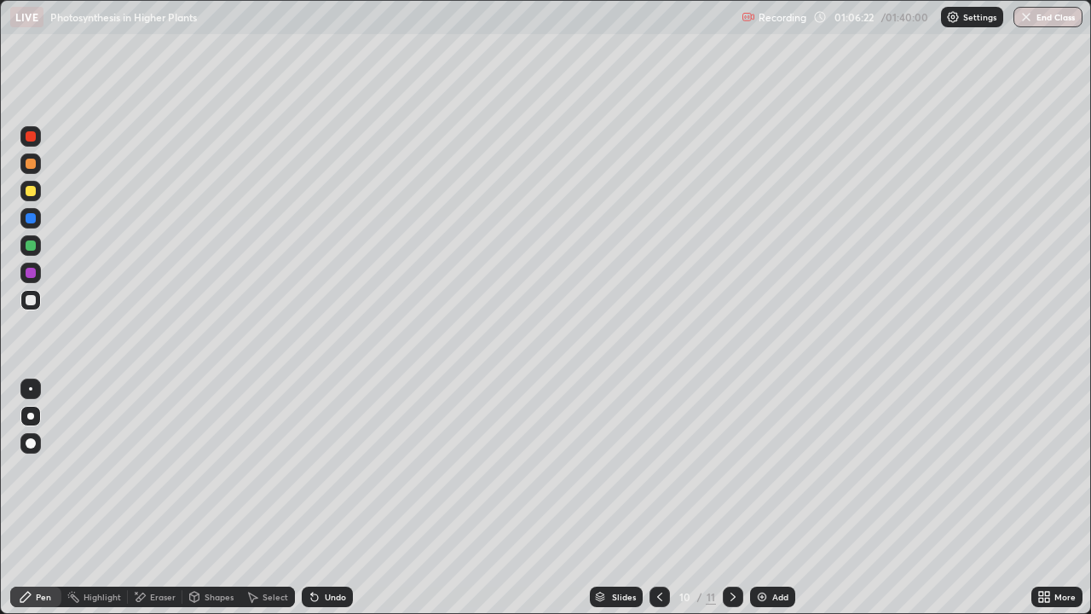
click at [157, 498] on div "Eraser" at bounding box center [163, 596] width 26 height 9
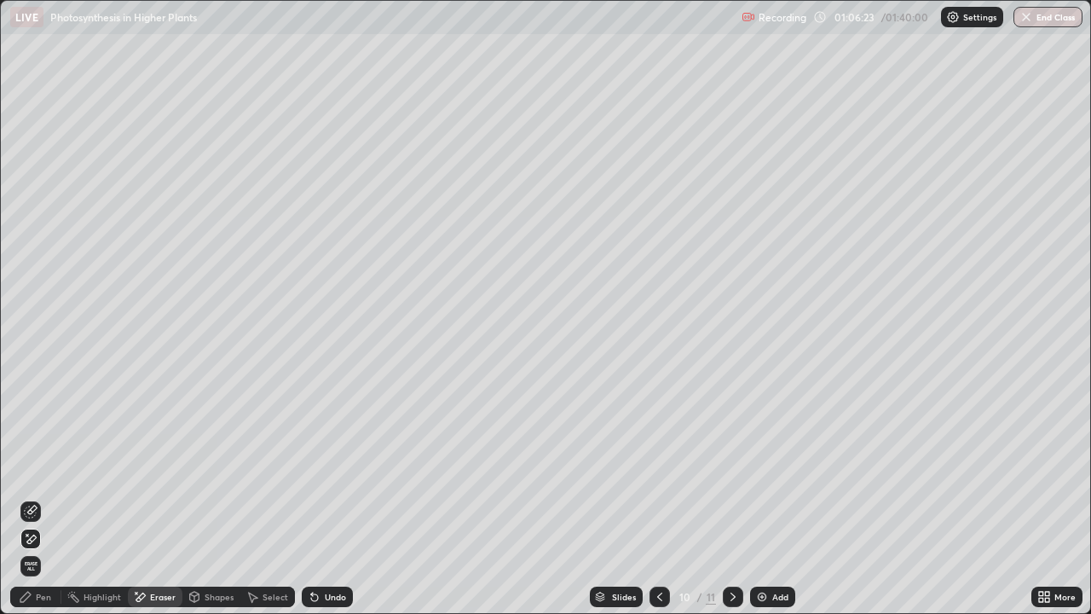
click at [45, 498] on div "Pen" at bounding box center [35, 596] width 51 height 20
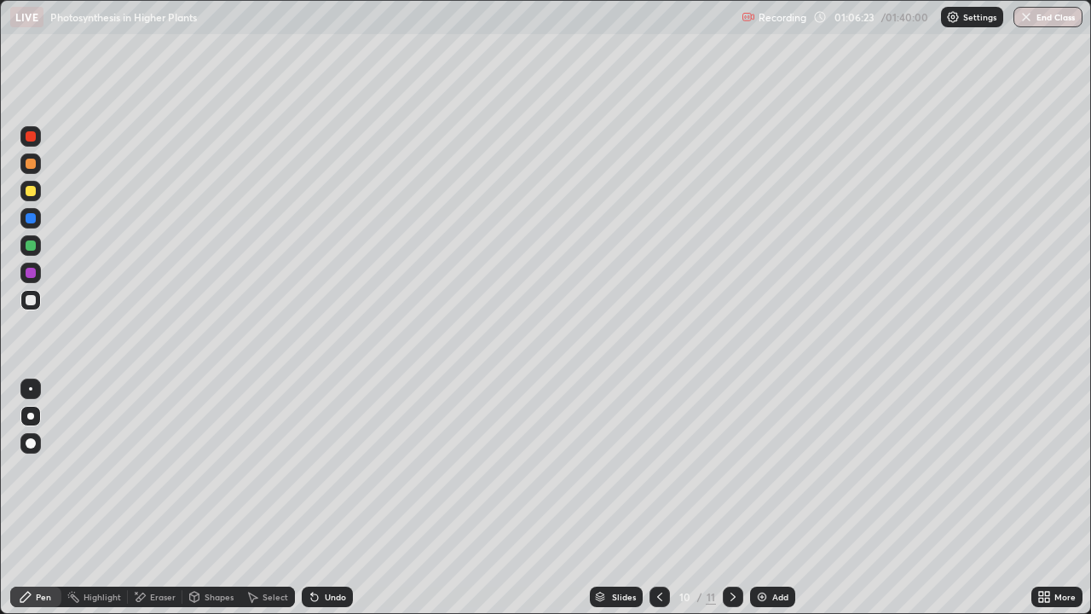
click at [27, 246] on div at bounding box center [31, 245] width 10 height 10
click at [31, 192] on div at bounding box center [31, 191] width 10 height 10
click at [38, 498] on div "Pen" at bounding box center [43, 596] width 15 height 9
click at [32, 299] on div at bounding box center [31, 300] width 10 height 10
click at [32, 300] on div at bounding box center [31, 300] width 10 height 10
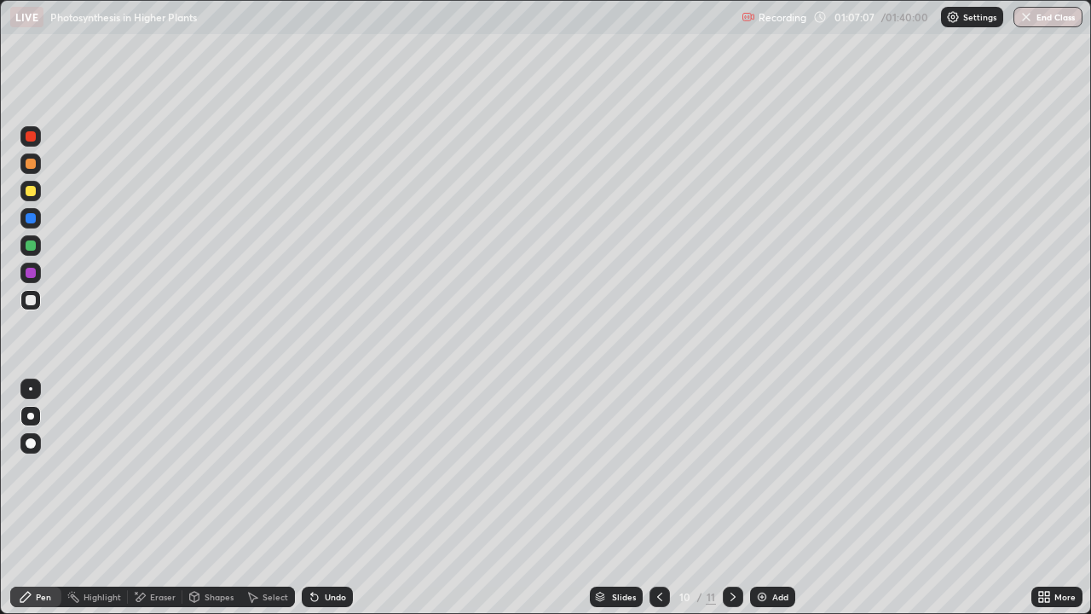
click at [313, 498] on div "Undo" at bounding box center [327, 596] width 51 height 20
click at [311, 498] on icon at bounding box center [312, 593] width 2 height 2
click at [312, 498] on icon at bounding box center [314, 597] width 7 height 7
click at [730, 498] on icon at bounding box center [733, 597] width 14 height 14
click at [762, 498] on img at bounding box center [762, 597] width 14 height 14
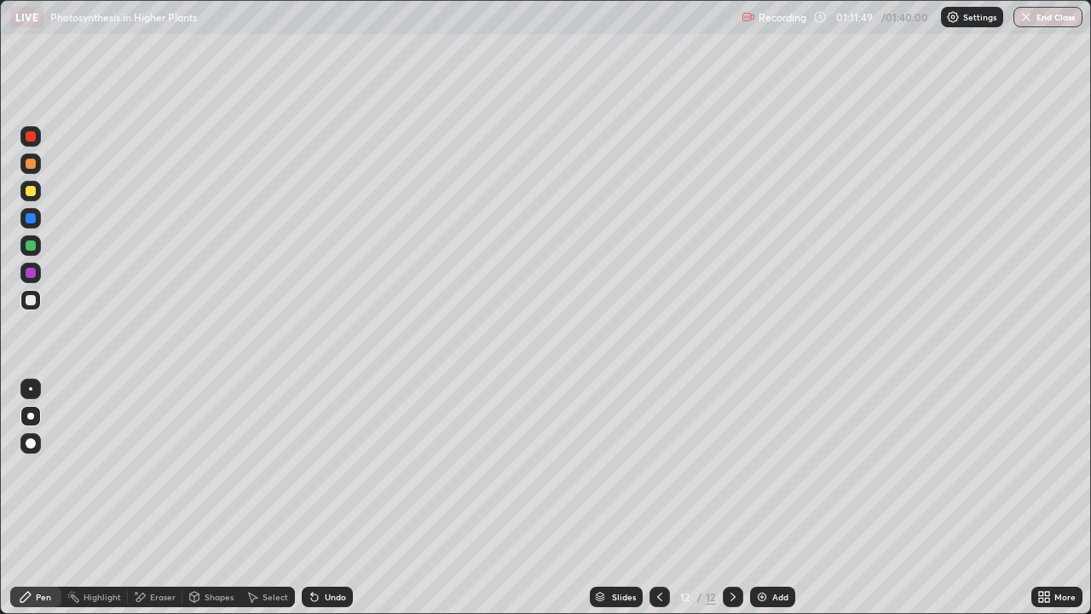
click at [32, 189] on div at bounding box center [31, 191] width 10 height 10
click at [37, 301] on div at bounding box center [30, 300] width 20 height 20
click at [328, 498] on div "Undo" at bounding box center [327, 596] width 51 height 20
click at [32, 220] on div at bounding box center [31, 218] width 10 height 10
click at [321, 498] on div "Undo" at bounding box center [327, 596] width 51 height 20
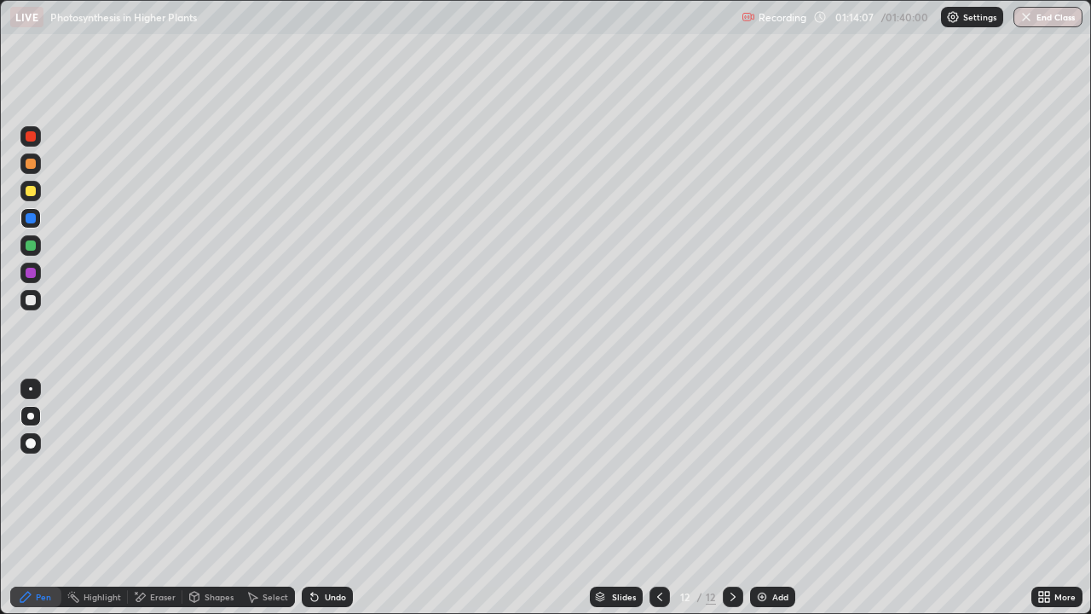
click at [326, 498] on div "Undo" at bounding box center [327, 596] width 51 height 20
click at [205, 498] on div "Shapes" at bounding box center [219, 596] width 29 height 9
click at [173, 498] on div "Eraser" at bounding box center [163, 596] width 26 height 9
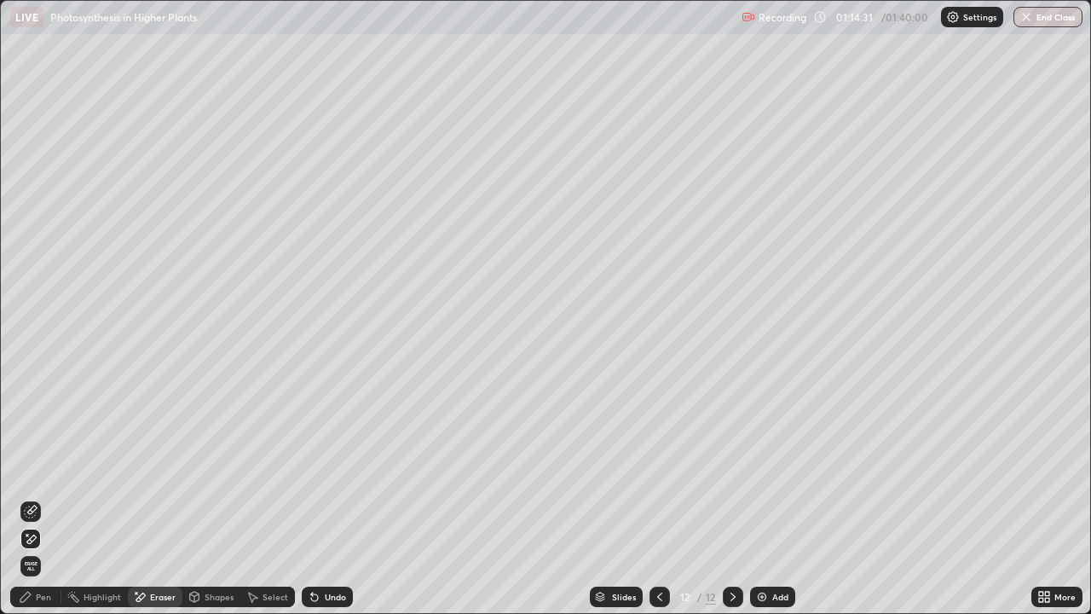
click at [34, 498] on div "Pen" at bounding box center [35, 596] width 51 height 20
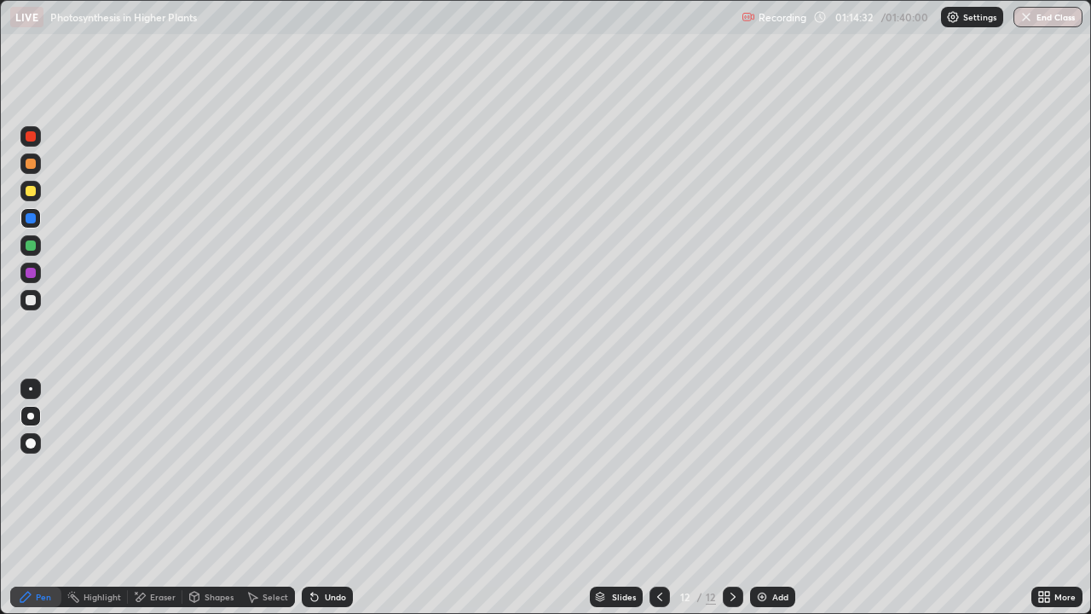
click at [30, 195] on div at bounding box center [31, 191] width 10 height 10
click at [312, 498] on icon at bounding box center [314, 597] width 7 height 7
click at [320, 498] on div "Undo" at bounding box center [327, 596] width 51 height 20
click at [29, 217] on div at bounding box center [31, 218] width 10 height 10
click at [30, 140] on div at bounding box center [31, 136] width 10 height 10
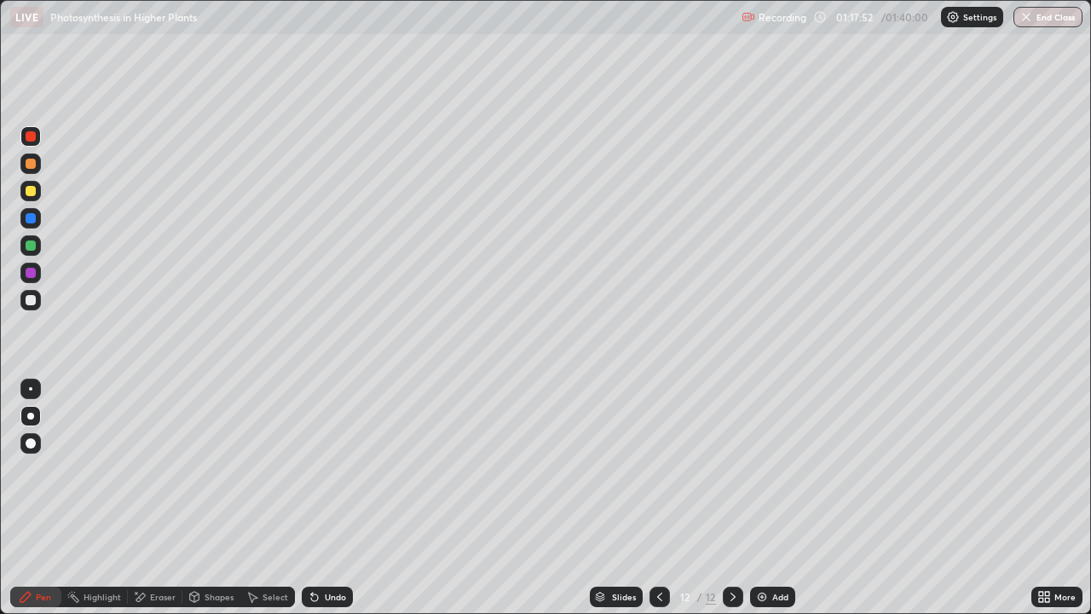
click at [757, 498] on div "Add" at bounding box center [772, 596] width 45 height 20
click at [34, 194] on div at bounding box center [31, 191] width 10 height 10
click at [31, 299] on div at bounding box center [31, 300] width 10 height 10
click at [31, 300] on div at bounding box center [31, 300] width 10 height 10
click at [32, 198] on div at bounding box center [30, 191] width 20 height 20
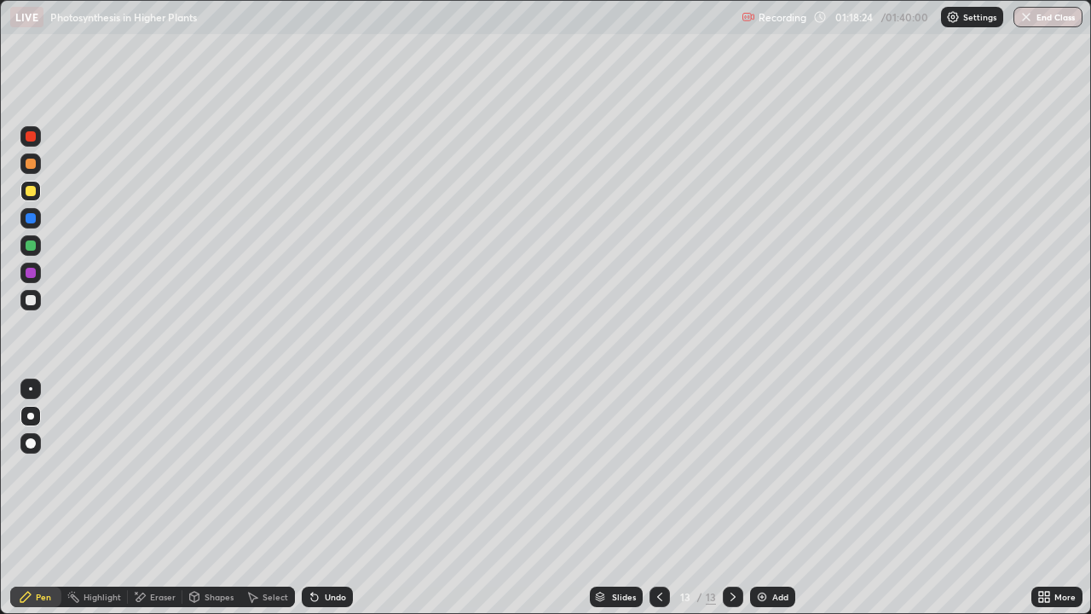
click at [31, 298] on div at bounding box center [31, 300] width 10 height 10
click at [30, 295] on div at bounding box center [31, 300] width 10 height 10
click at [31, 192] on div at bounding box center [31, 191] width 10 height 10
click at [320, 498] on div "Undo" at bounding box center [327, 596] width 51 height 20
click at [30, 299] on div at bounding box center [31, 300] width 10 height 10
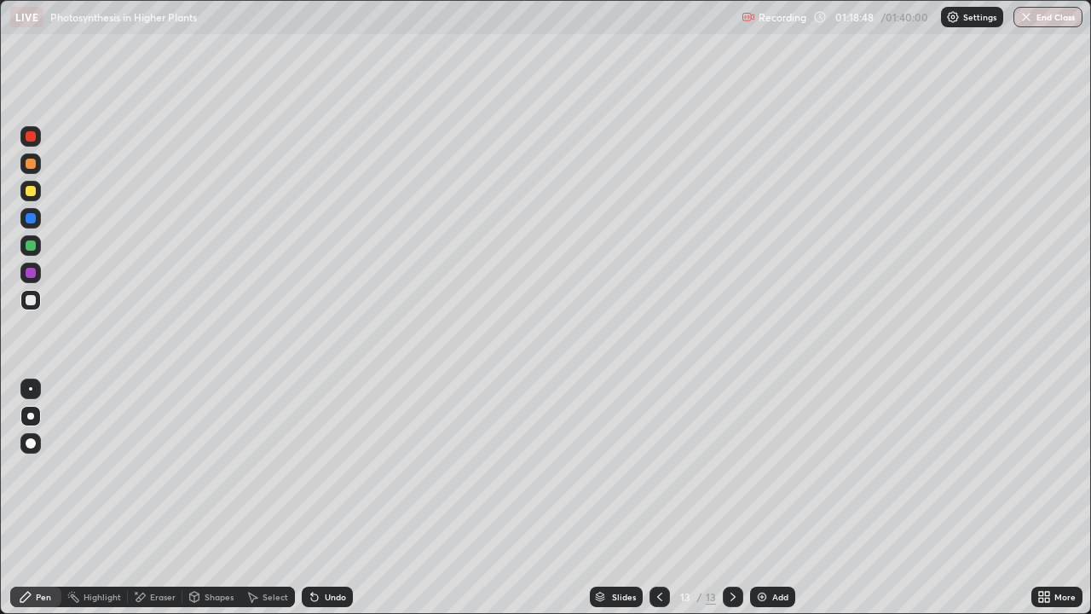
click at [29, 300] on div at bounding box center [31, 300] width 10 height 10
click at [34, 192] on div at bounding box center [31, 191] width 10 height 10
click at [311, 498] on icon at bounding box center [312, 593] width 2 height 2
click at [318, 498] on icon at bounding box center [315, 597] width 14 height 14
click at [311, 498] on icon at bounding box center [314, 597] width 7 height 7
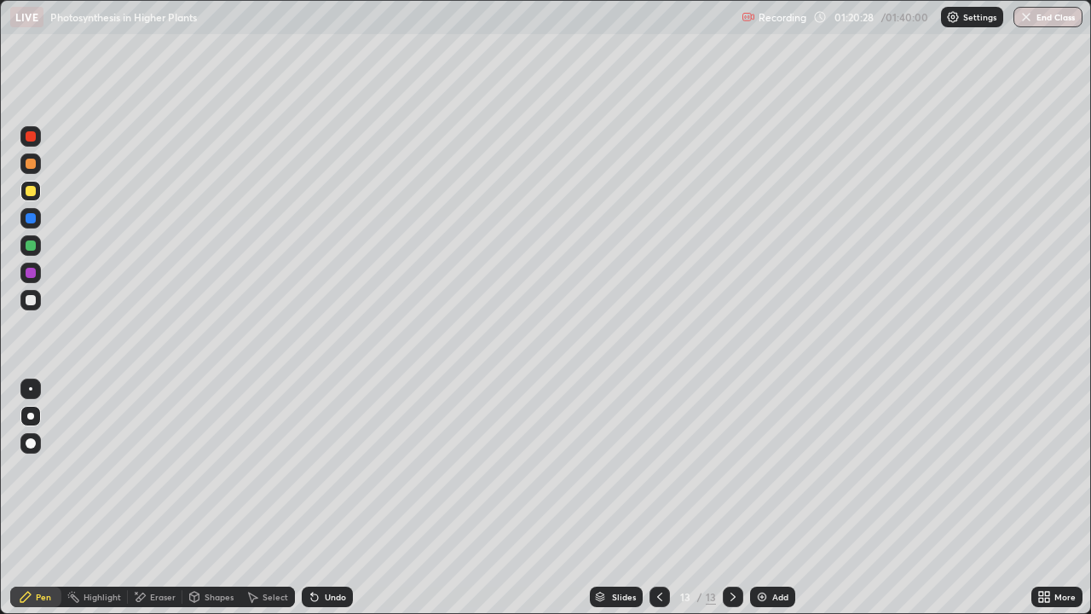
click at [312, 498] on icon at bounding box center [314, 597] width 7 height 7
click at [31, 220] on div at bounding box center [31, 218] width 10 height 10
click at [333, 498] on div "Undo" at bounding box center [335, 596] width 21 height 9
click at [332, 498] on div "Undo" at bounding box center [335, 596] width 21 height 9
click at [38, 298] on div at bounding box center [30, 300] width 20 height 20
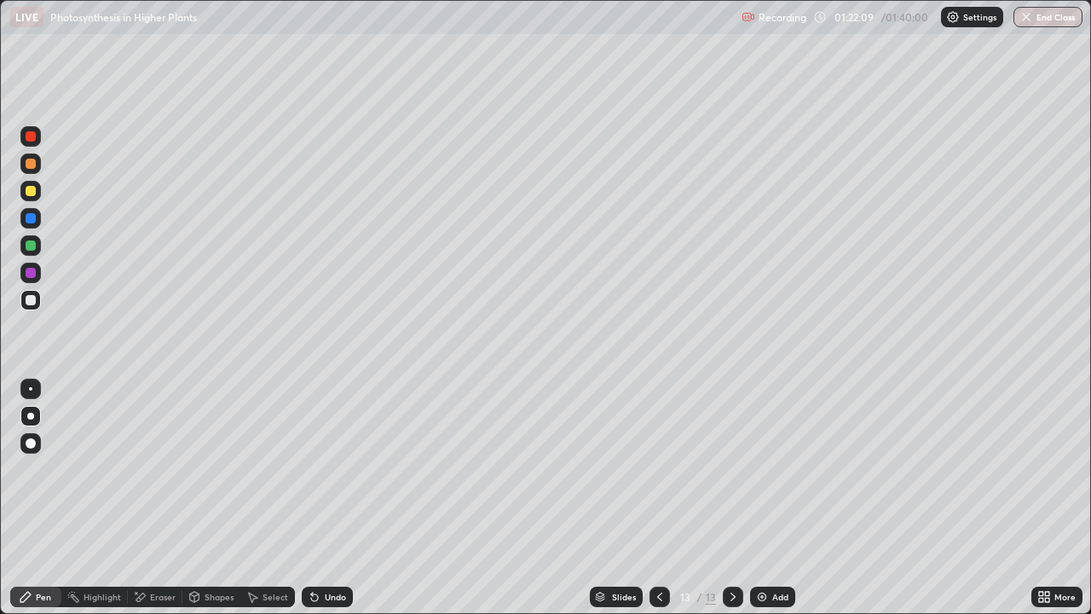
click at [336, 498] on div "Undo" at bounding box center [335, 596] width 21 height 9
click at [326, 498] on div "Undo" at bounding box center [335, 596] width 21 height 9
click at [40, 193] on div at bounding box center [30, 191] width 20 height 20
click at [33, 222] on div at bounding box center [31, 218] width 10 height 10
click at [33, 141] on div at bounding box center [31, 136] width 10 height 10
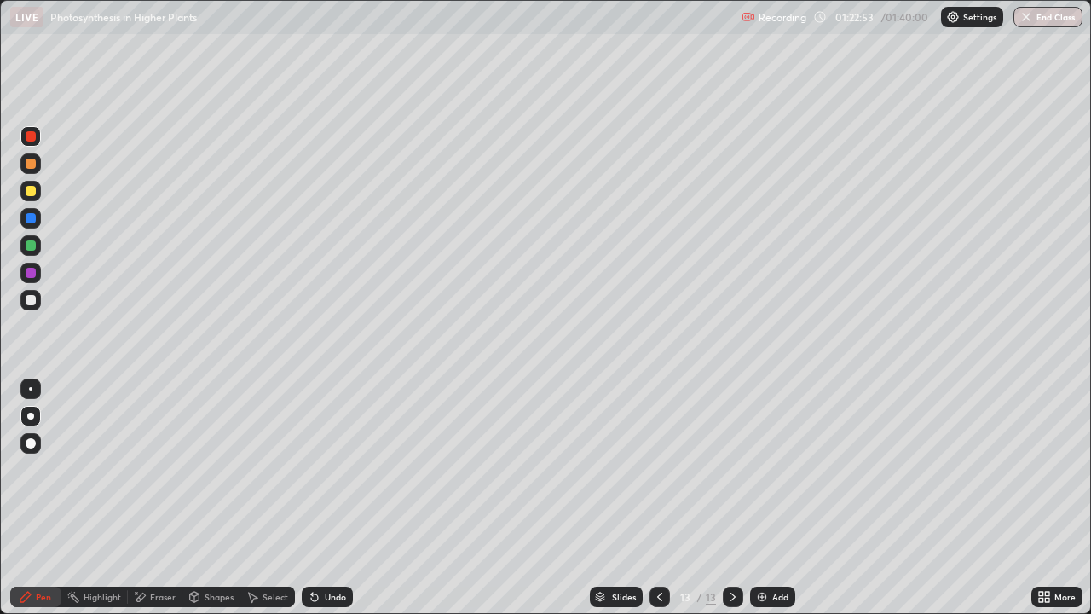
click at [38, 183] on div at bounding box center [30, 191] width 20 height 20
click at [326, 498] on div "Undo" at bounding box center [327, 596] width 51 height 20
click at [321, 498] on div "Undo" at bounding box center [327, 596] width 51 height 20
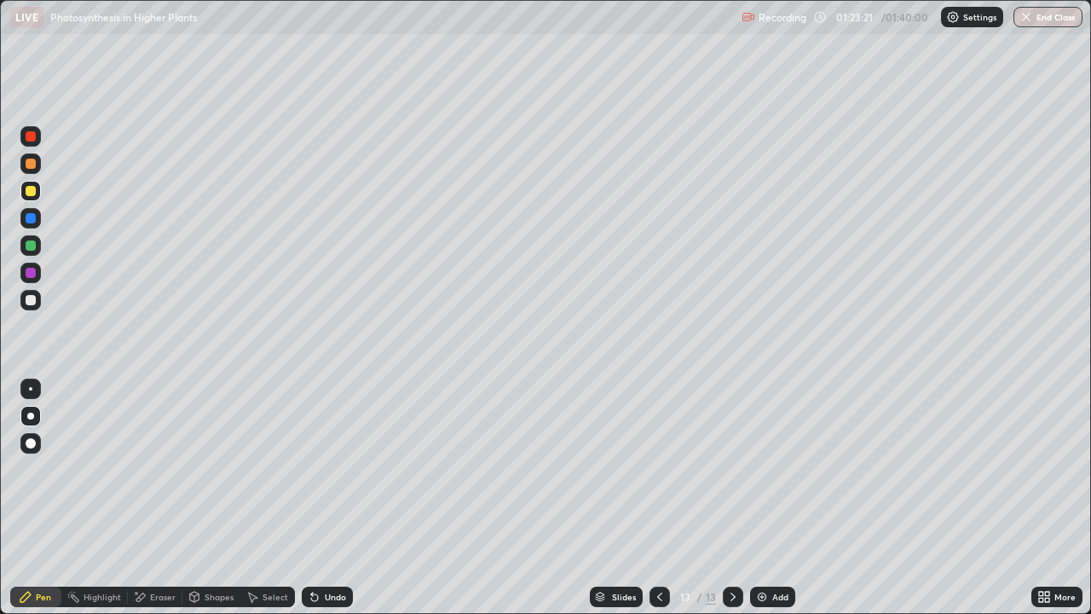
click at [321, 498] on div "Undo" at bounding box center [327, 596] width 51 height 20
click at [763, 498] on img at bounding box center [762, 597] width 14 height 14
click at [31, 306] on div at bounding box center [30, 300] width 20 height 20
click at [33, 199] on div at bounding box center [30, 191] width 20 height 20
click at [314, 498] on icon at bounding box center [314, 597] width 7 height 7
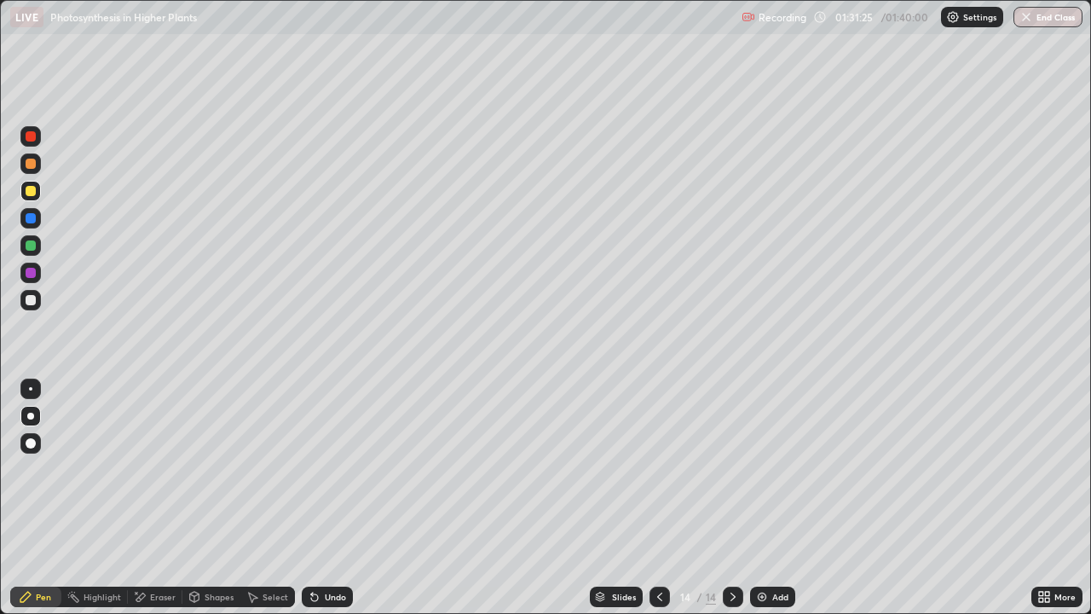
click at [318, 498] on icon at bounding box center [315, 597] width 14 height 14
click at [31, 192] on div at bounding box center [31, 191] width 10 height 10
click at [28, 195] on div at bounding box center [31, 191] width 10 height 10
click at [31, 299] on div at bounding box center [31, 300] width 10 height 10
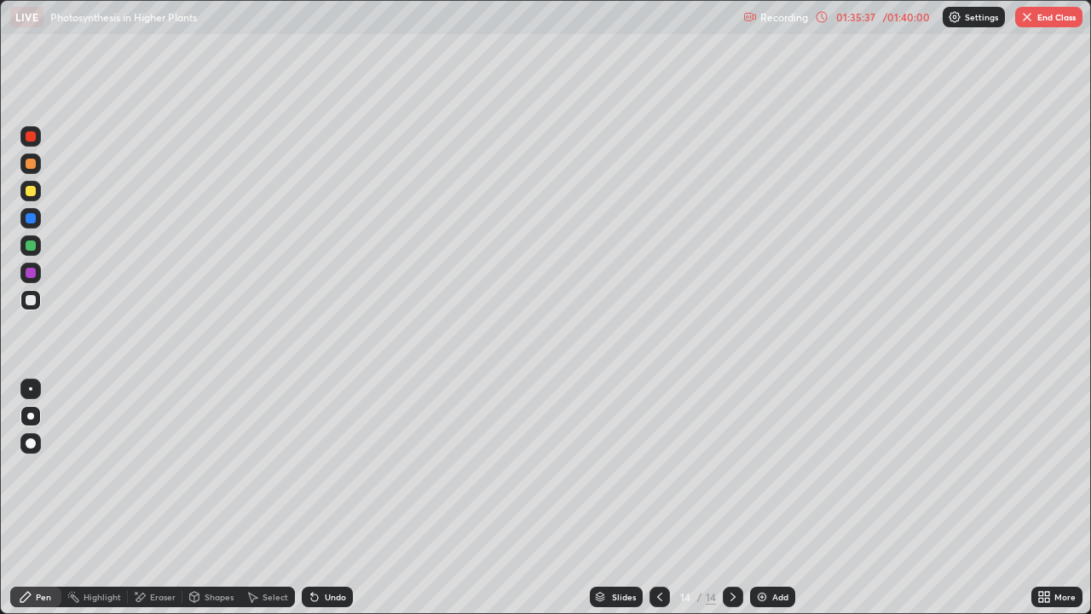
click at [35, 299] on div at bounding box center [31, 300] width 10 height 10
click at [31, 192] on div at bounding box center [31, 191] width 10 height 10
click at [320, 498] on div "Undo" at bounding box center [327, 596] width 51 height 20
click at [148, 498] on div "Eraser" at bounding box center [155, 596] width 55 height 20
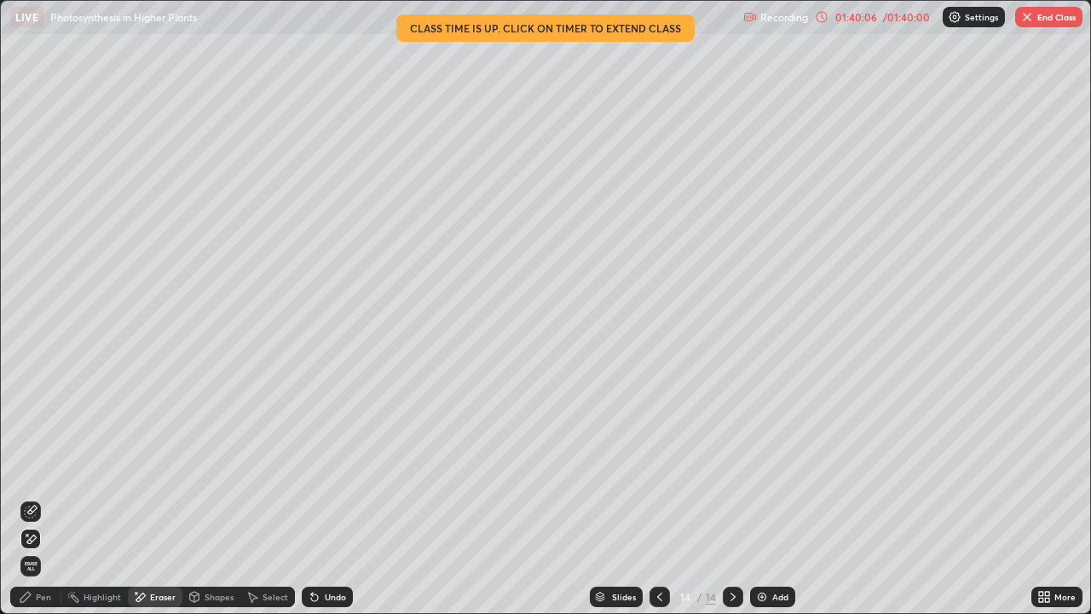
click at [1048, 21] on button "End Class" at bounding box center [1048, 17] width 67 height 20
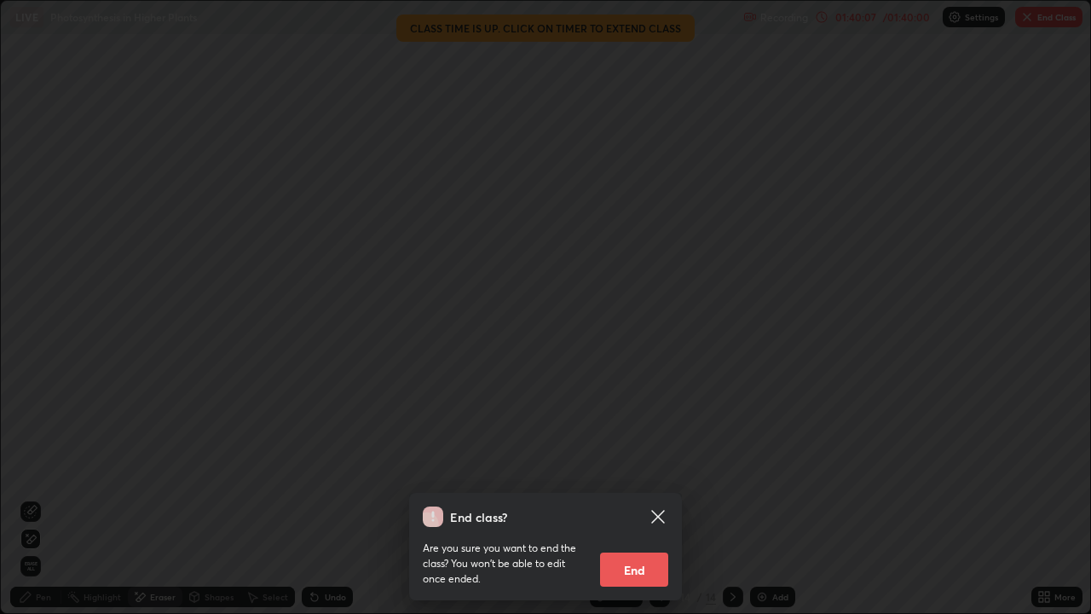
click at [664, 498] on icon at bounding box center [658, 516] width 20 height 20
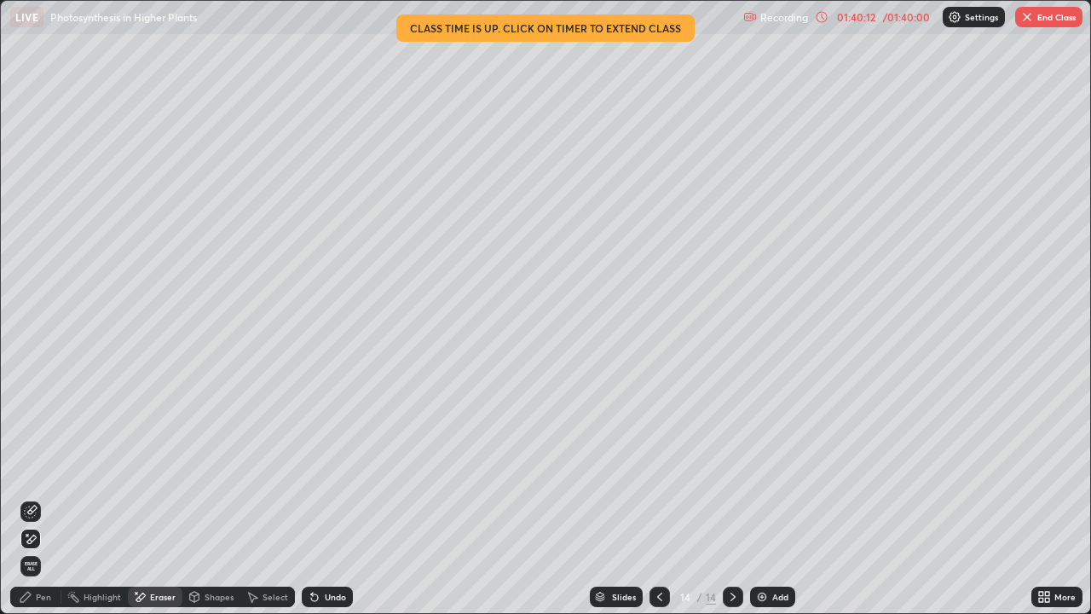
click at [1042, 18] on button "End Class" at bounding box center [1048, 17] width 67 height 20
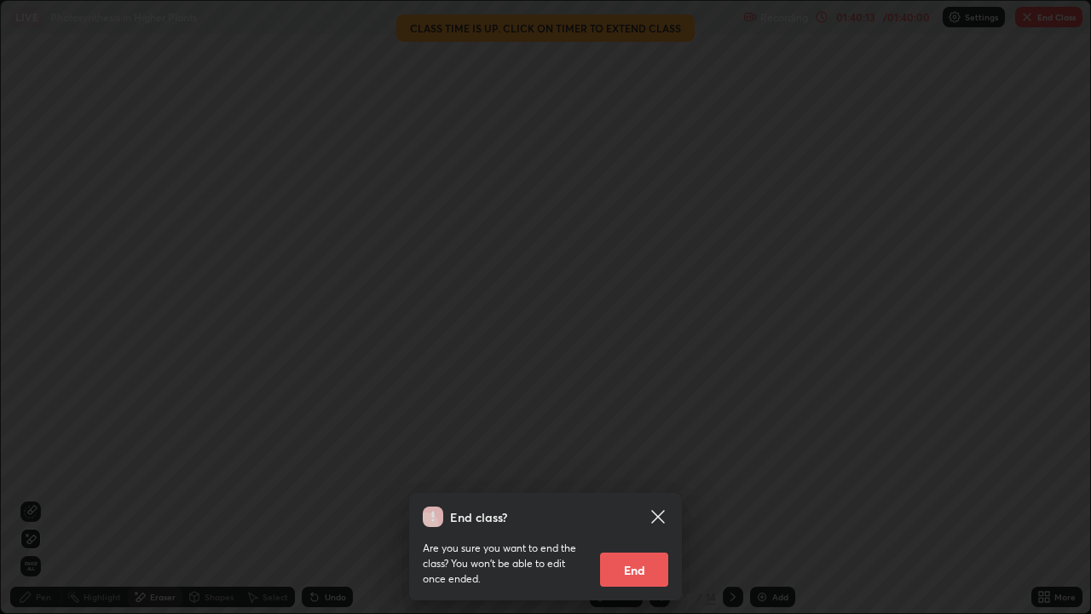
click at [650, 498] on button "End" at bounding box center [634, 569] width 68 height 34
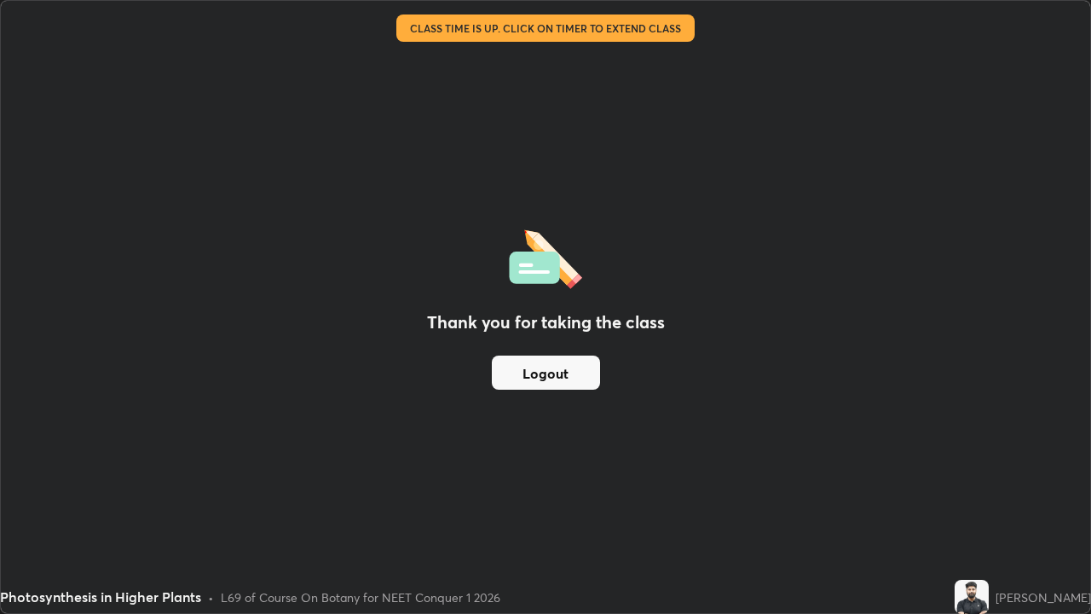
click at [550, 368] on button "Logout" at bounding box center [546, 372] width 108 height 34
